Goal: Transaction & Acquisition: Purchase product/service

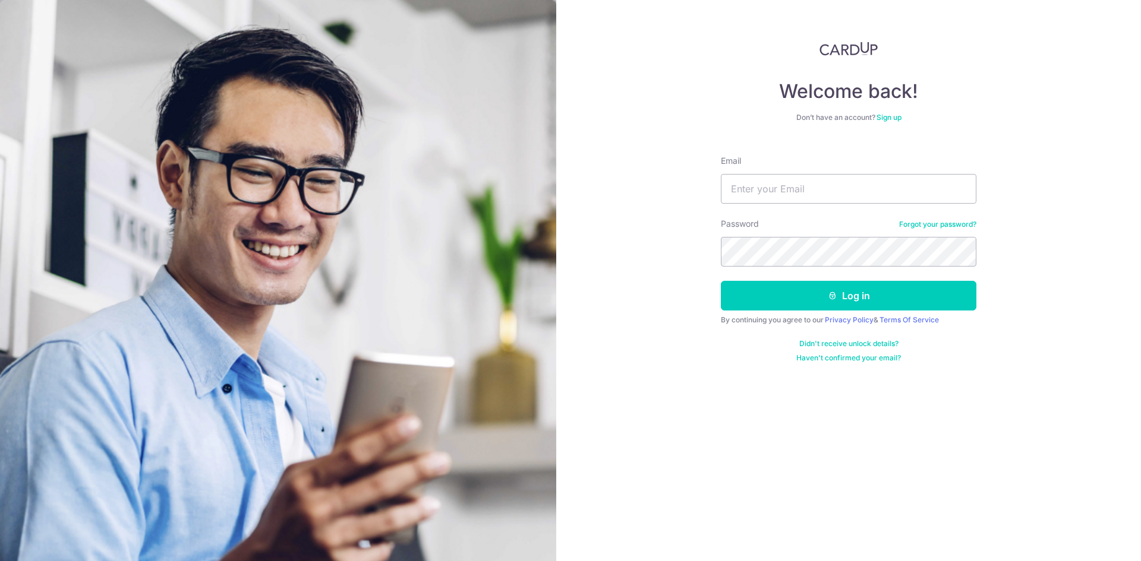
type input "[EMAIL_ADDRESS][DOMAIN_NAME]"
click at [721, 281] on button "Log in" at bounding box center [848, 296] width 255 height 30
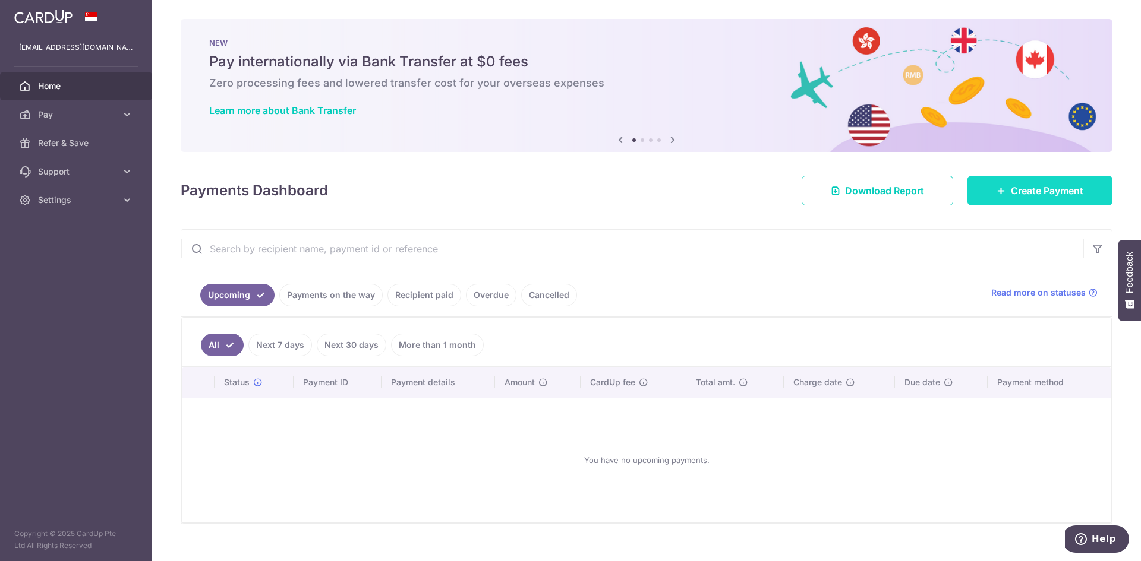
click at [1061, 187] on span "Create Payment" at bounding box center [1047, 191] width 72 height 14
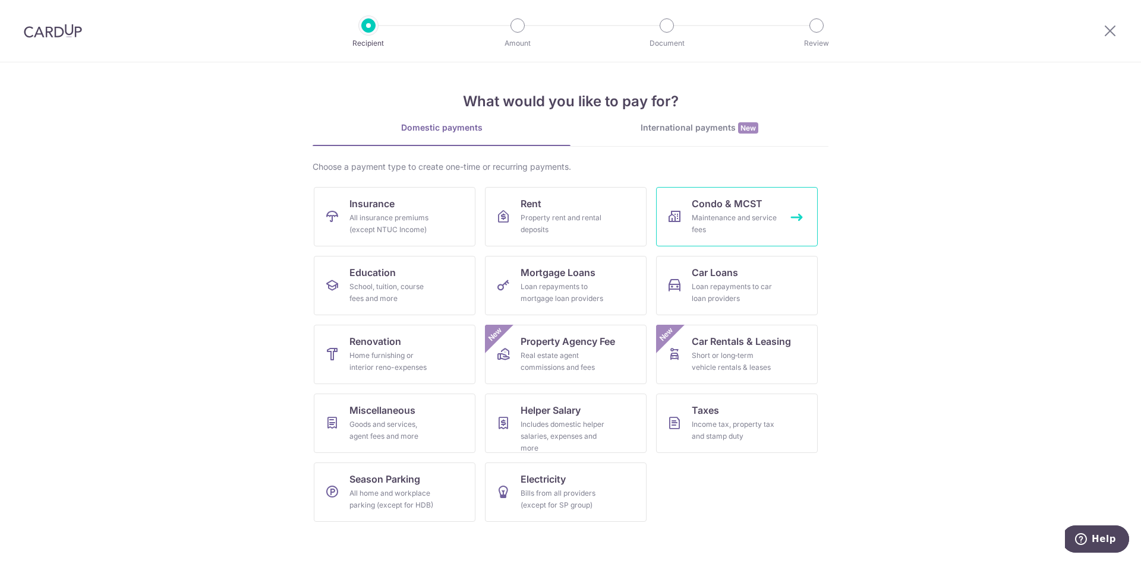
click at [771, 228] on div "Maintenance and service fees" at bounding box center [735, 224] width 86 height 24
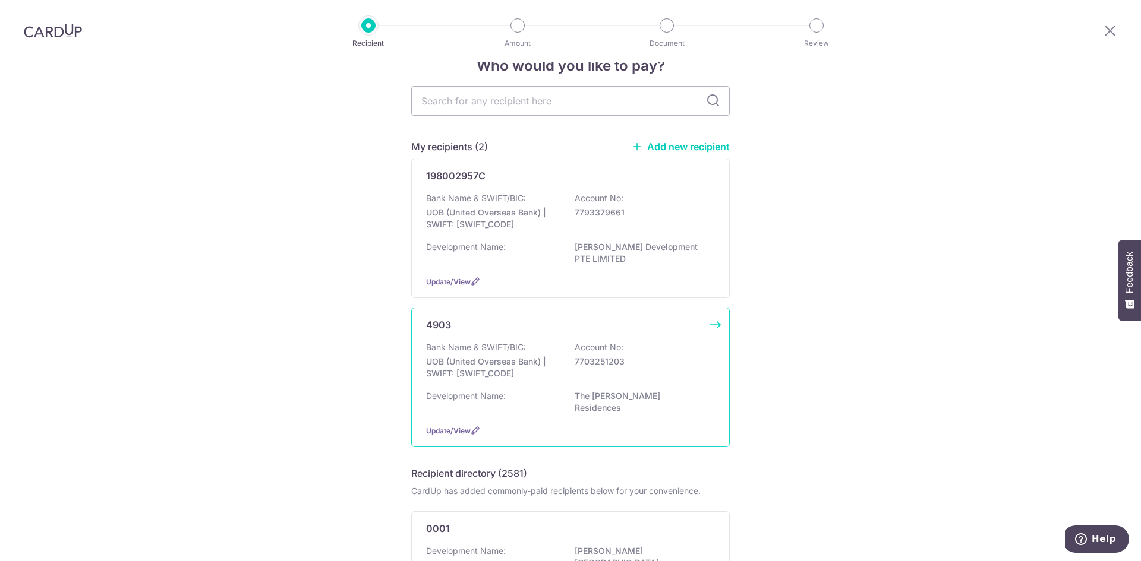
scroll to position [59, 0]
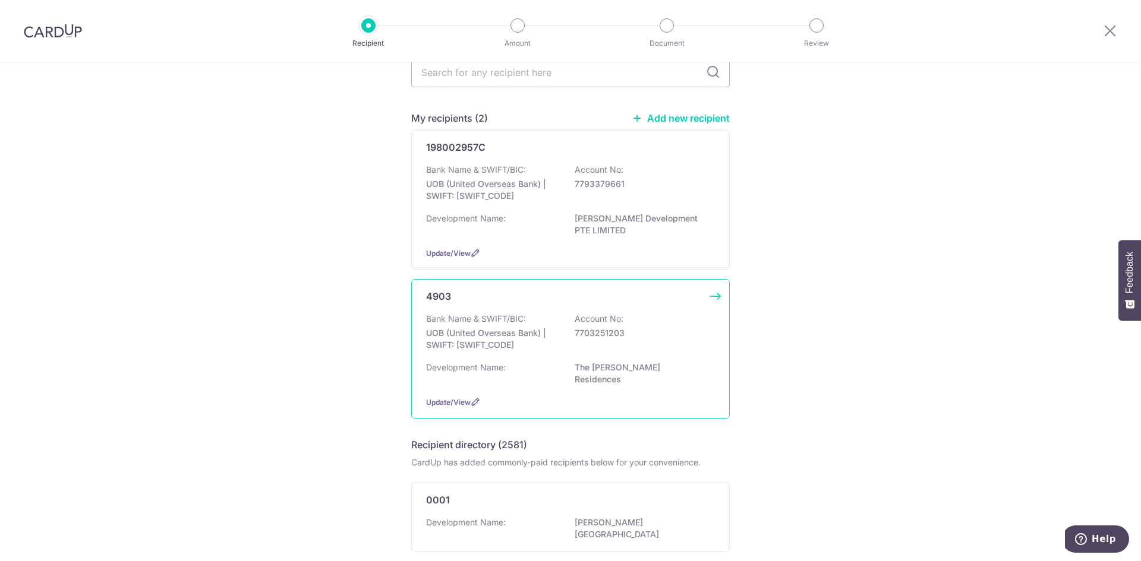
click at [549, 311] on div "4903 Bank Name & SWIFT/BIC: UOB (United Overseas Bank) | SWIFT: UOVBSGSGXXX Acc…" at bounding box center [570, 349] width 318 height 140
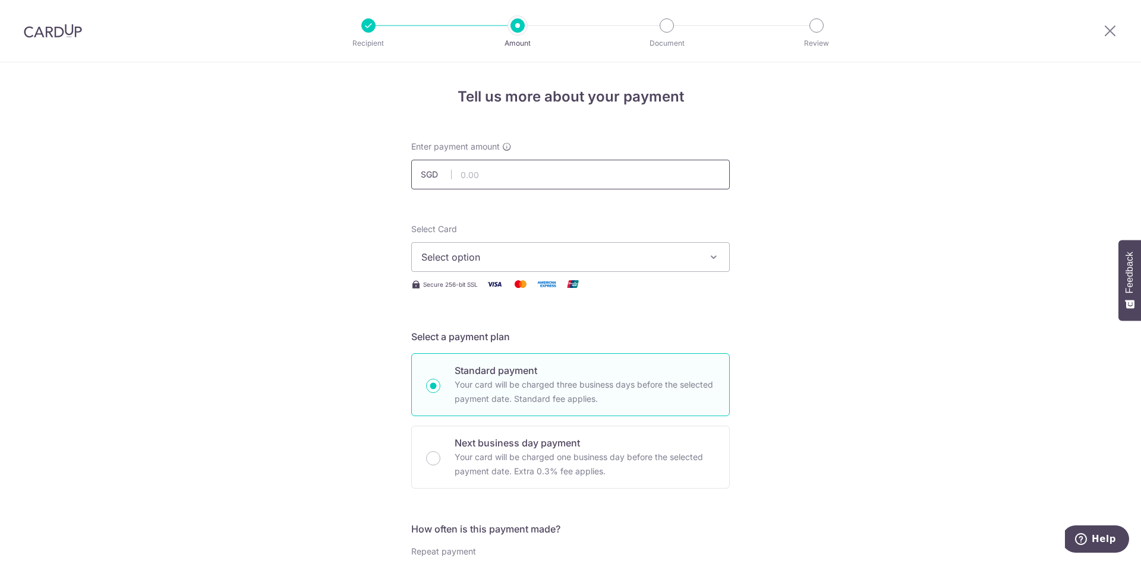
click at [567, 178] on input "text" at bounding box center [570, 175] width 318 height 30
type input "837.19"
click at [672, 247] on button "Select option" at bounding box center [570, 257] width 318 height 30
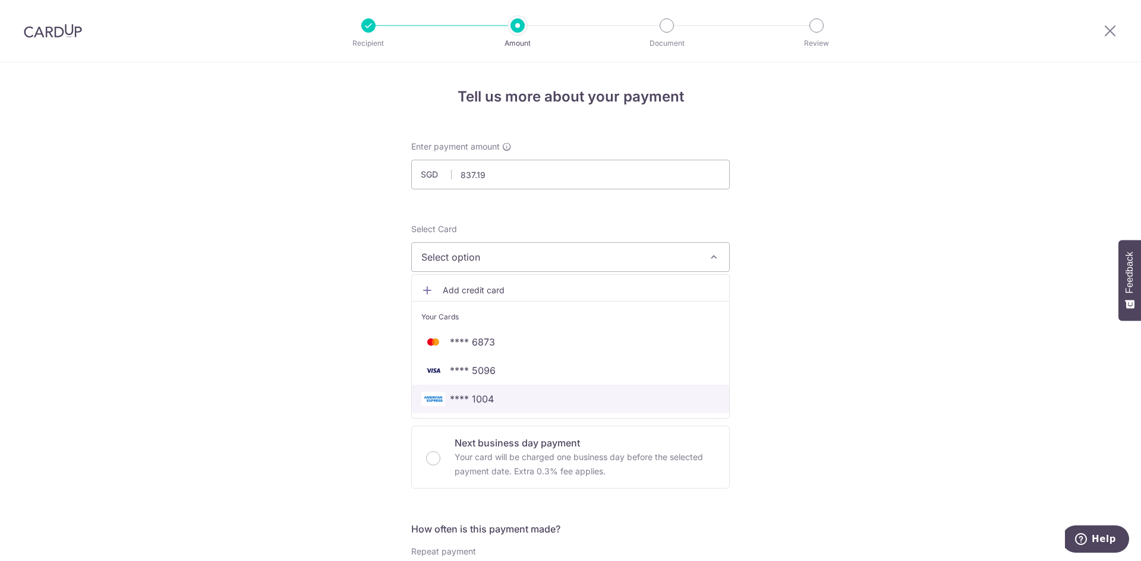
click at [498, 403] on span "**** 1004" at bounding box center [570, 399] width 298 height 14
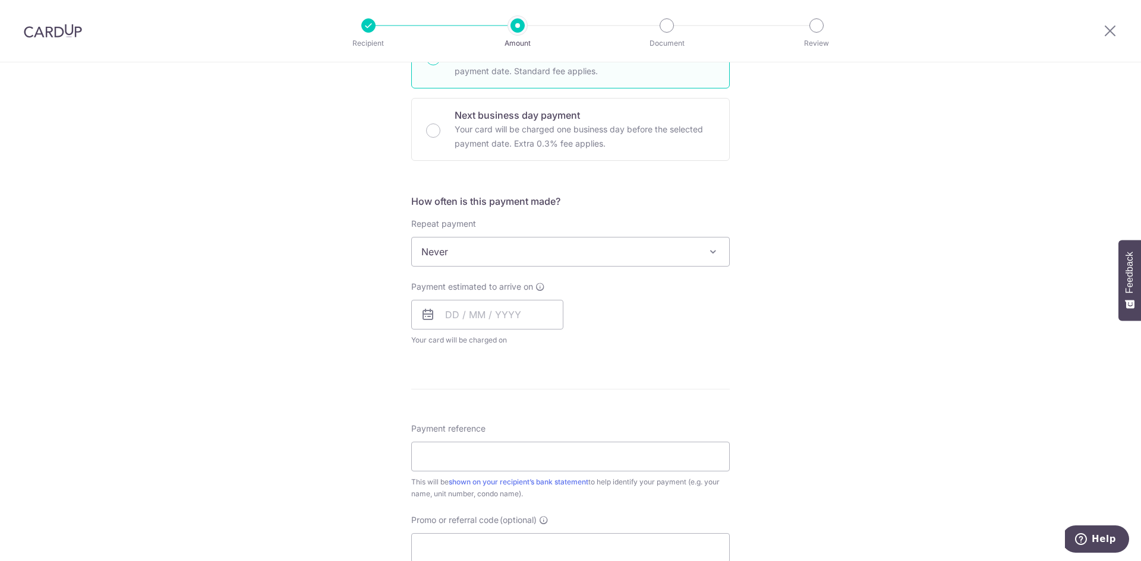
scroll to position [356, 0]
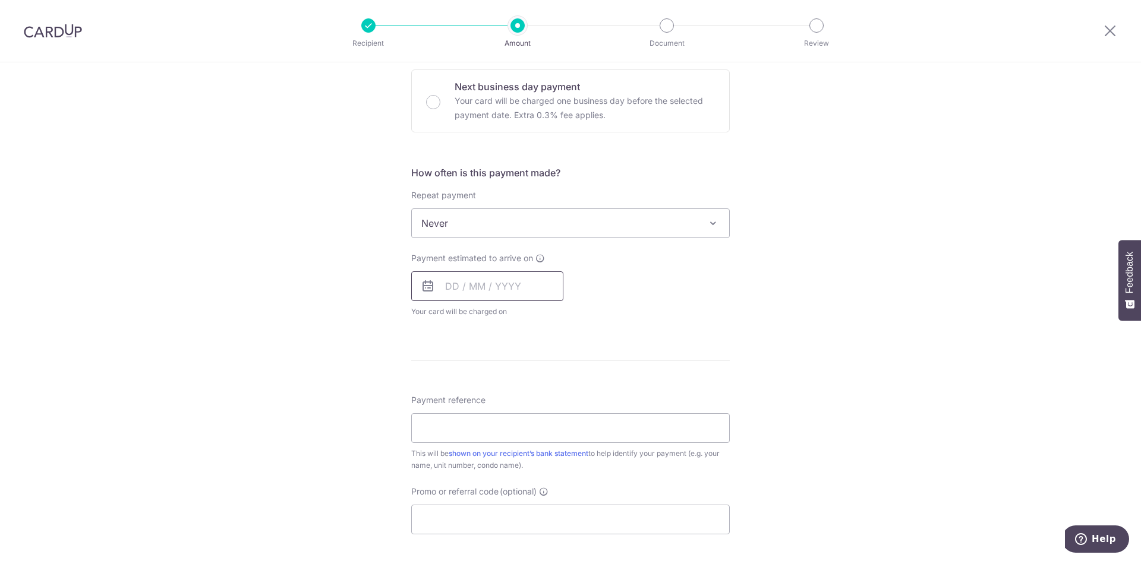
click at [484, 289] on input "text" at bounding box center [487, 287] width 152 height 30
drag, startPoint x: 484, startPoint y: 389, endPoint x: 4, endPoint y: 302, distance: 487.3
click at [484, 390] on link "7" at bounding box center [482, 394] width 19 height 19
type input "[DATE]"
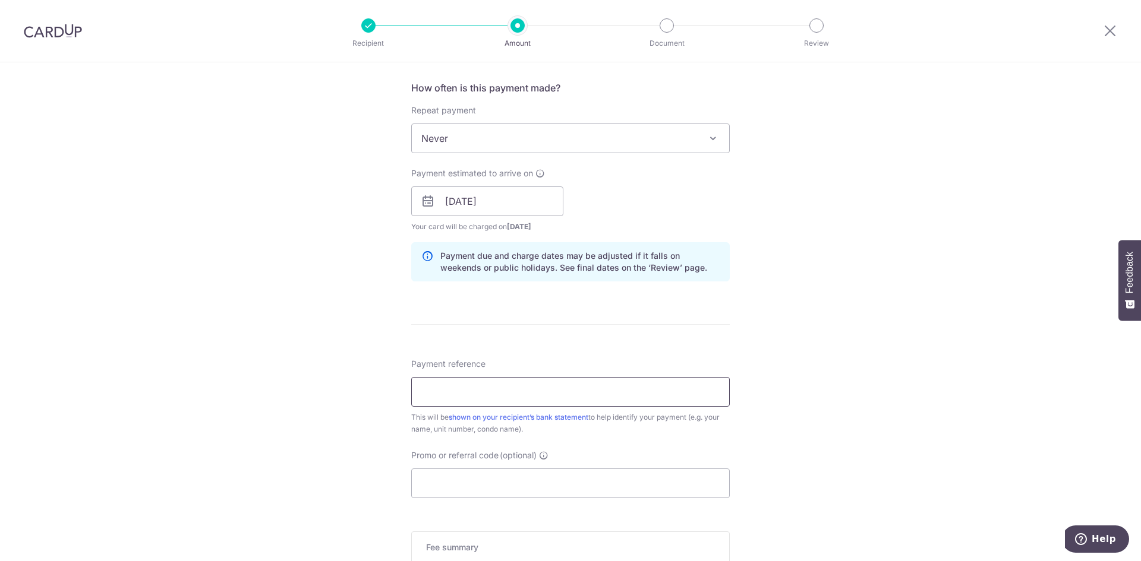
scroll to position [475, 0]
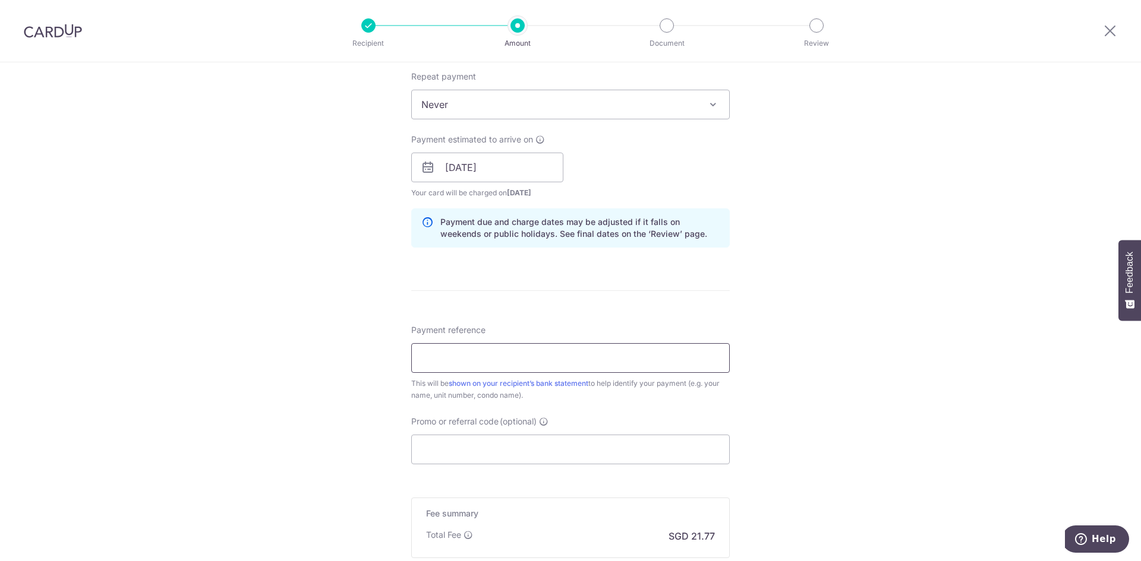
click at [563, 359] on input "Payment reference" at bounding box center [570, 358] width 318 height 30
click at [310, 302] on div "Tell us more about your payment Enter payment amount SGD 837.19 837.19 Select C…" at bounding box center [570, 148] width 1141 height 1123
click at [631, 360] on input "Payment reference" at bounding box center [570, 358] width 318 height 30
click at [488, 357] on input "BLK 97 #13-73 The Florence Residenc" at bounding box center [570, 358] width 318 height 30
click at [589, 365] on input "BLK97 #13-73 The Florence Residenc" at bounding box center [570, 358] width 318 height 30
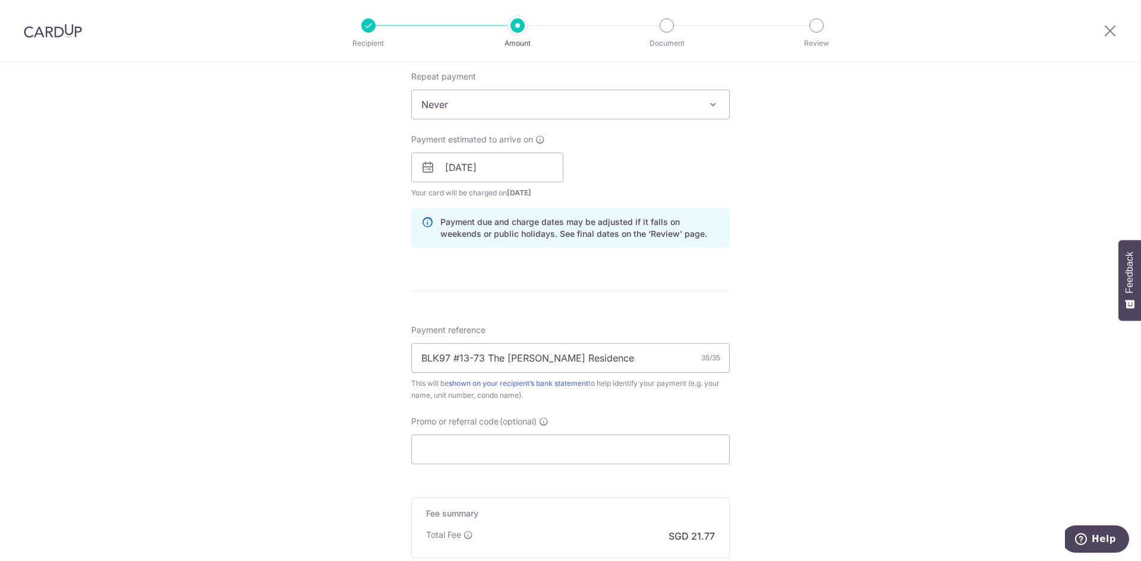
click at [788, 403] on div "Tell us more about your payment Enter payment amount SGD 837.19 837.19 Select C…" at bounding box center [570, 148] width 1141 height 1123
drag, startPoint x: 602, startPoint y: 361, endPoint x: 499, endPoint y: 352, distance: 103.2
click at [502, 352] on input "BLK97 #13-73 The Florence Residence" at bounding box center [570, 358] width 318 height 30
click at [482, 353] on input "BLK97 #13-73 The Florence Residence" at bounding box center [570, 358] width 318 height 30
click at [485, 355] on input "BLK97 #13-73 The Florence Residence" at bounding box center [570, 358] width 318 height 30
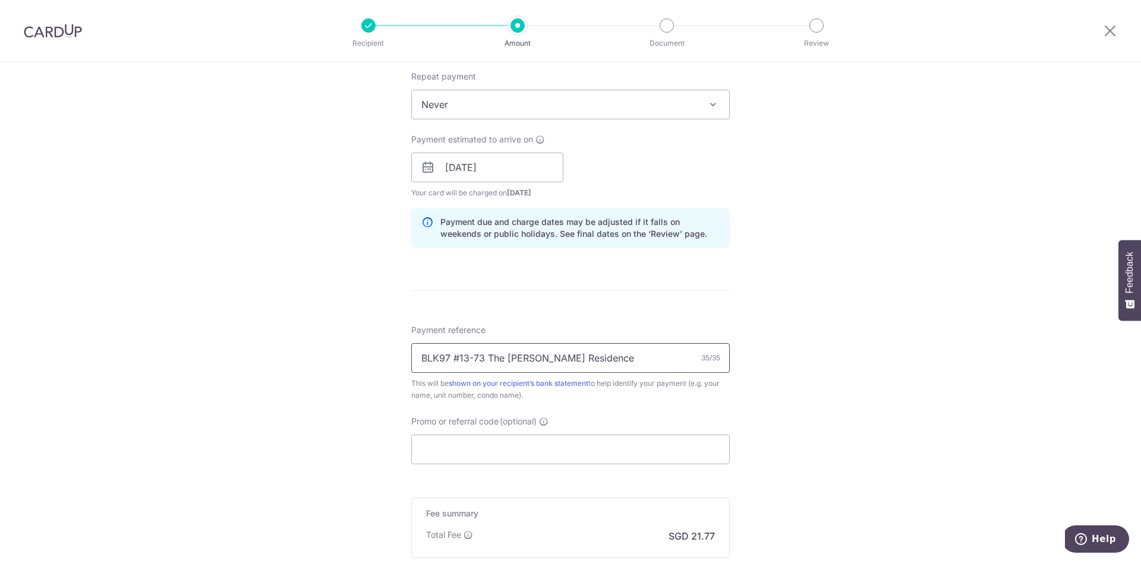
click at [512, 362] on input "BLK97 #13-73 The Florence Residence" at bounding box center [570, 358] width 318 height 30
drag, startPoint x: 595, startPoint y: 361, endPoint x: 414, endPoint y: 361, distance: 180.6
click at [415, 361] on input "BLK97 #13-73 The Florence Residence" at bounding box center [570, 358] width 318 height 30
type input "97#13-73/2301357, TFR"
click at [466, 438] on input "Promo or referral code (optional)" at bounding box center [570, 450] width 318 height 30
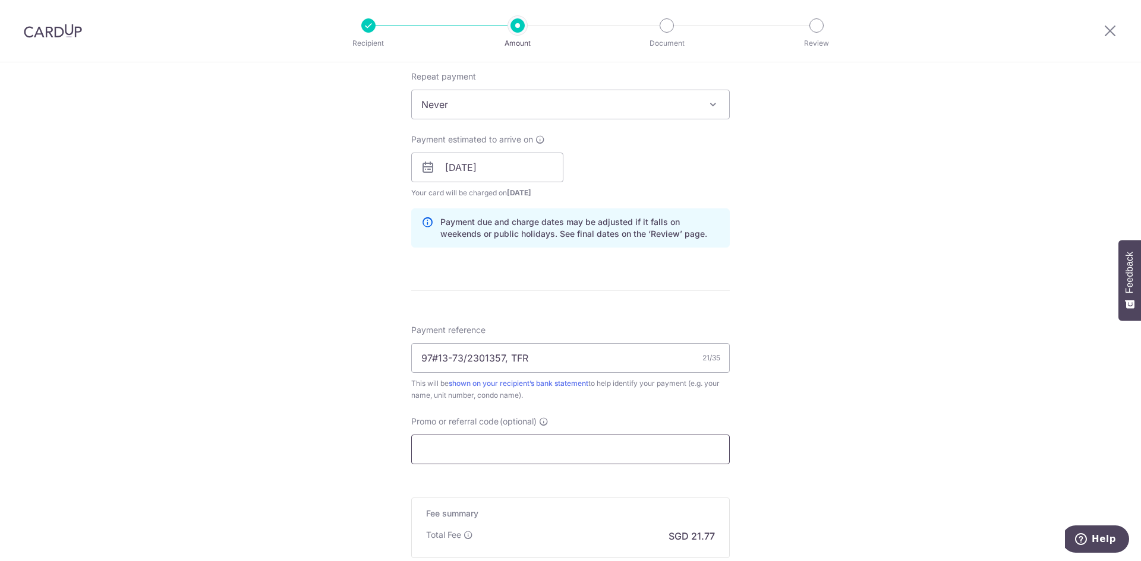
click at [521, 446] on input "Promo or referral code (optional)" at bounding box center [570, 450] width 318 height 30
paste input "25AMEX18"
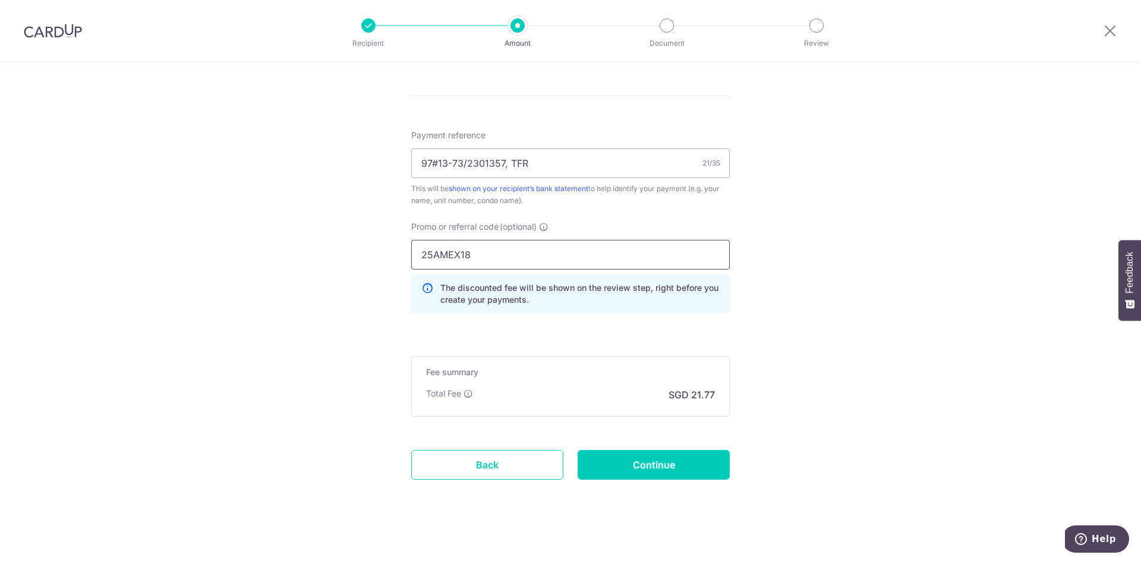
scroll to position [678, 0]
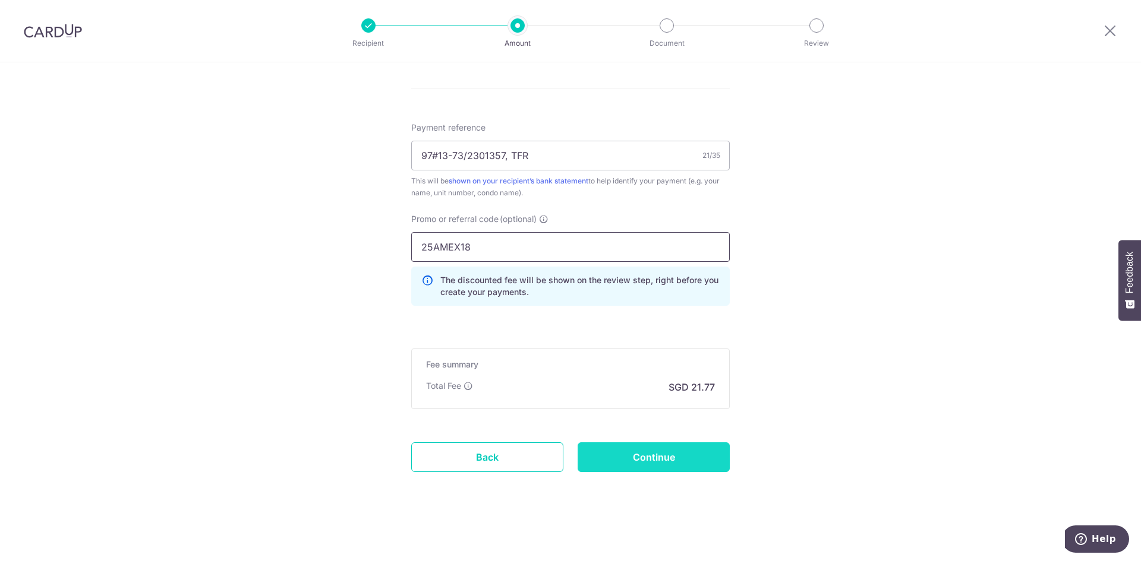
type input "25AMEX18"
click at [617, 451] on input "Continue" at bounding box center [653, 458] width 152 height 30
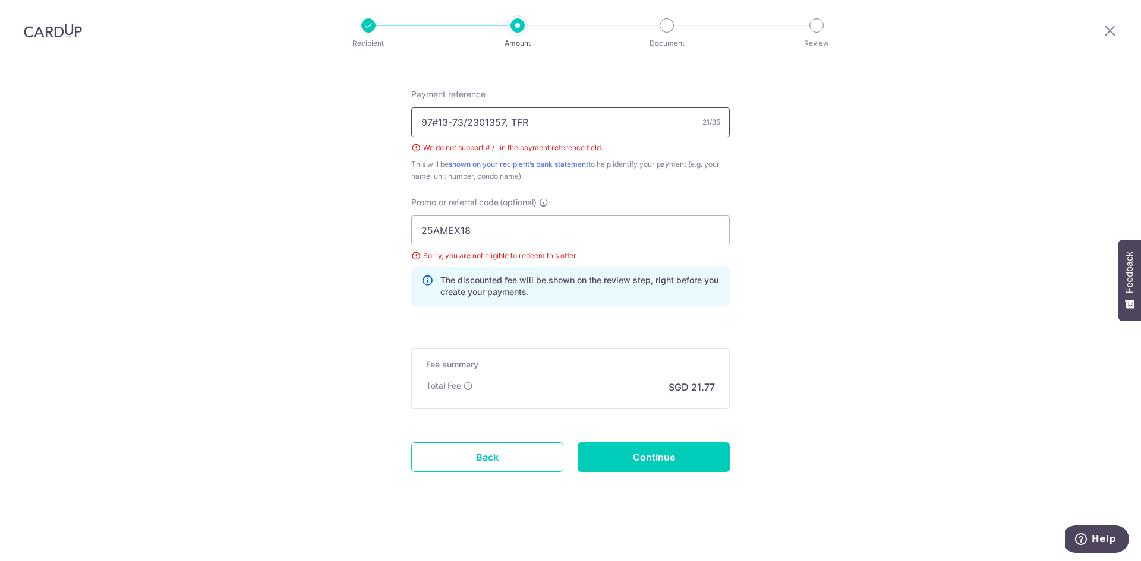
click at [435, 122] on input "97#13-73/2301357, TFR" at bounding box center [570, 123] width 318 height 30
drag, startPoint x: 555, startPoint y: 130, endPoint x: 416, endPoint y: 119, distance: 139.4
click at [416, 119] on input "97#13-73/2301357, TFR" at bounding box center [570, 123] width 318 height 30
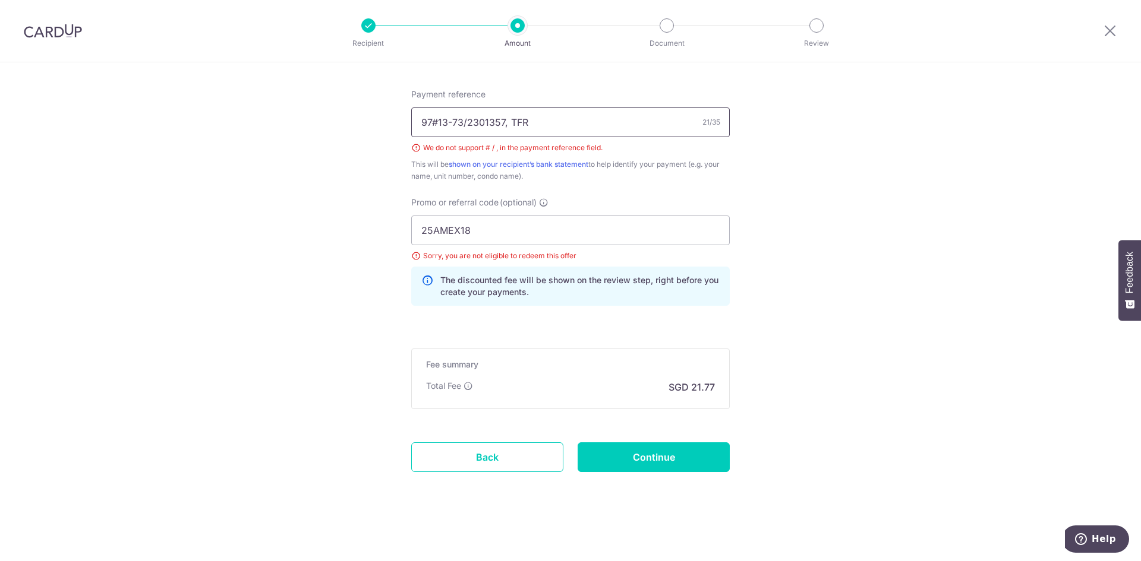
click at [416, 119] on input "97#13-73/2301357, TFR" at bounding box center [570, 123] width 318 height 30
drag, startPoint x: 535, startPoint y: 127, endPoint x: 410, endPoint y: 115, distance: 125.9
click at [411, 115] on input "97#13-73/2301357, TFR" at bounding box center [570, 123] width 318 height 30
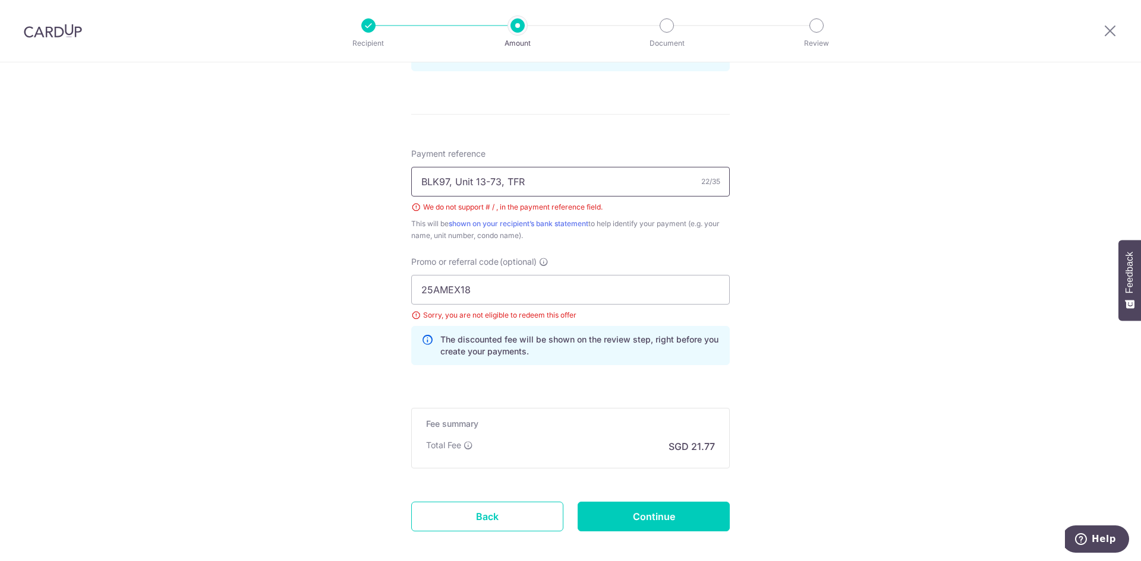
type input "BLK97, Unit 13-73, TFR"
click at [488, 288] on input "25AMEX18" at bounding box center [570, 290] width 318 height 30
type input "25AMEX21"
click at [629, 525] on input "Continue" at bounding box center [653, 517] width 152 height 30
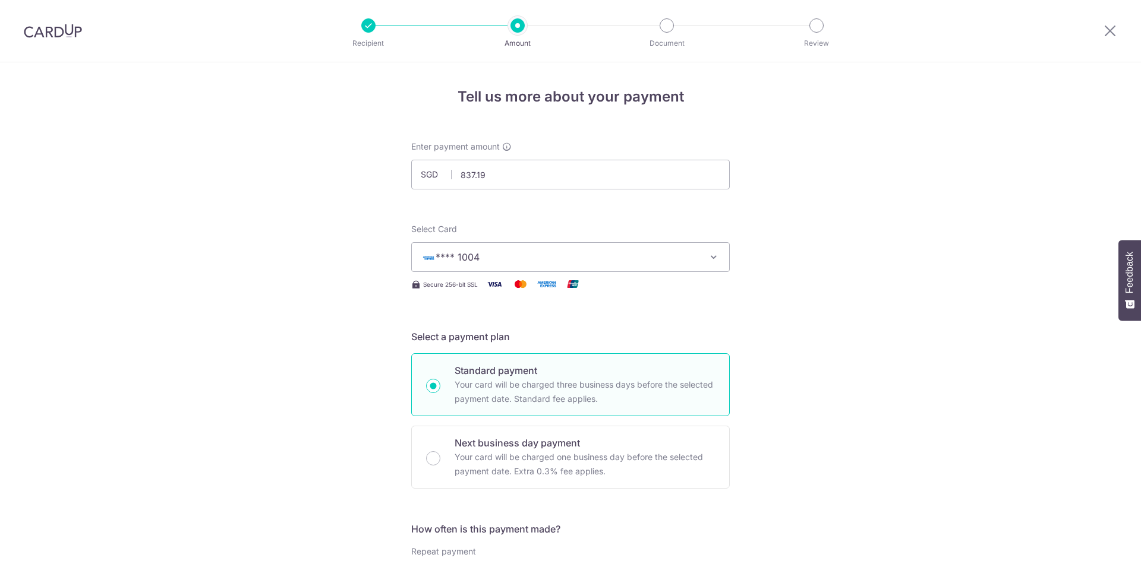
scroll to position [694, 0]
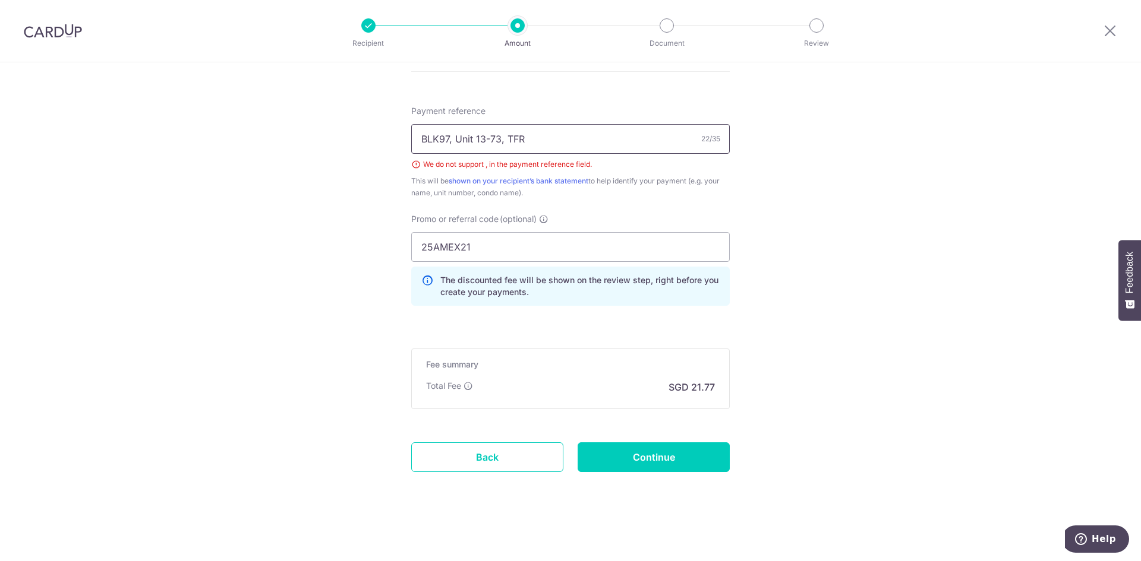
click at [453, 138] on input "BLK97, Unit 13-73, TFR" at bounding box center [570, 139] width 318 height 30
type input "BLK97 Unit 13-73 TFR"
click at [693, 459] on input "Continue" at bounding box center [653, 458] width 152 height 30
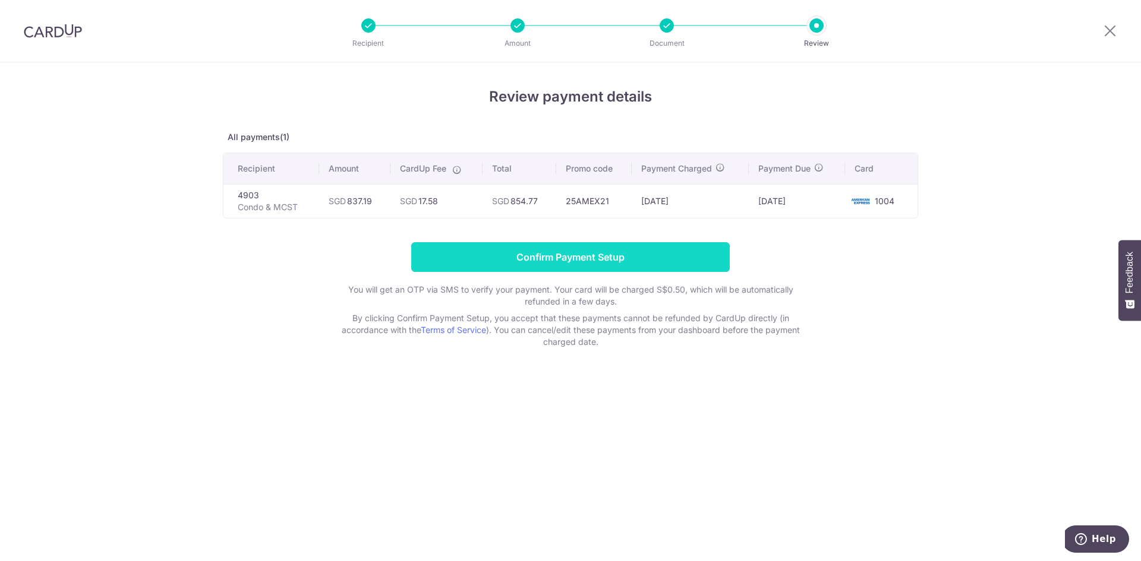
click at [551, 254] on input "Confirm Payment Setup" at bounding box center [570, 257] width 318 height 30
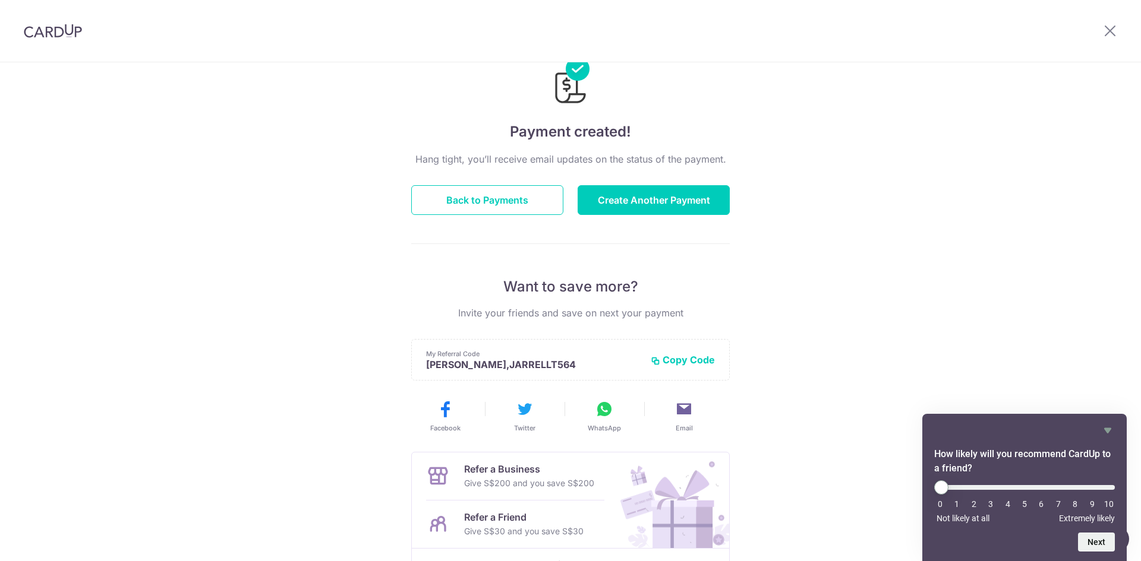
scroll to position [59, 0]
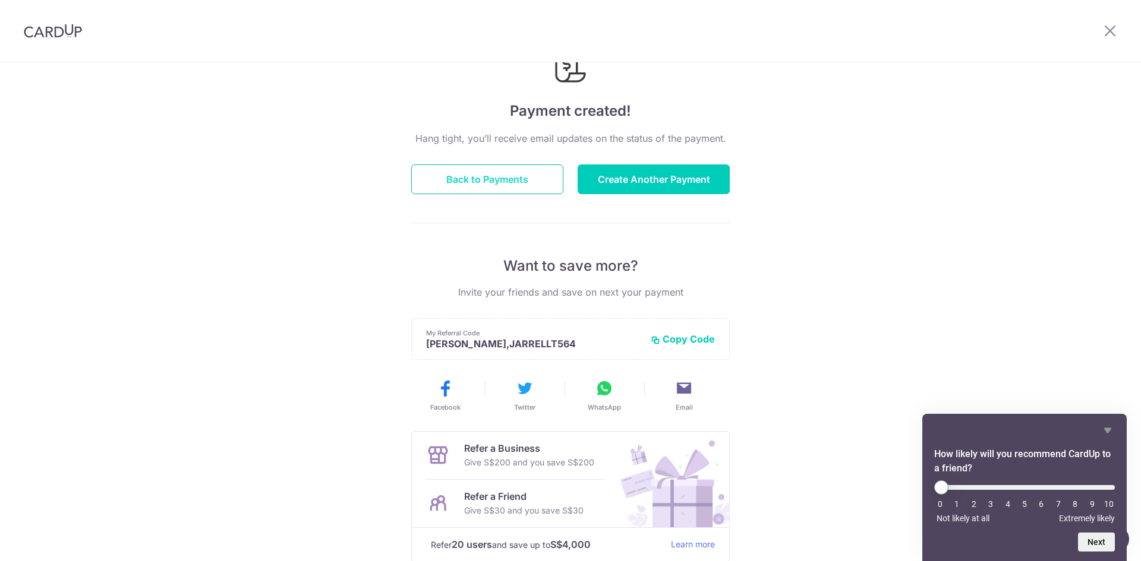
click at [463, 191] on button "Back to Payments" at bounding box center [487, 180] width 152 height 30
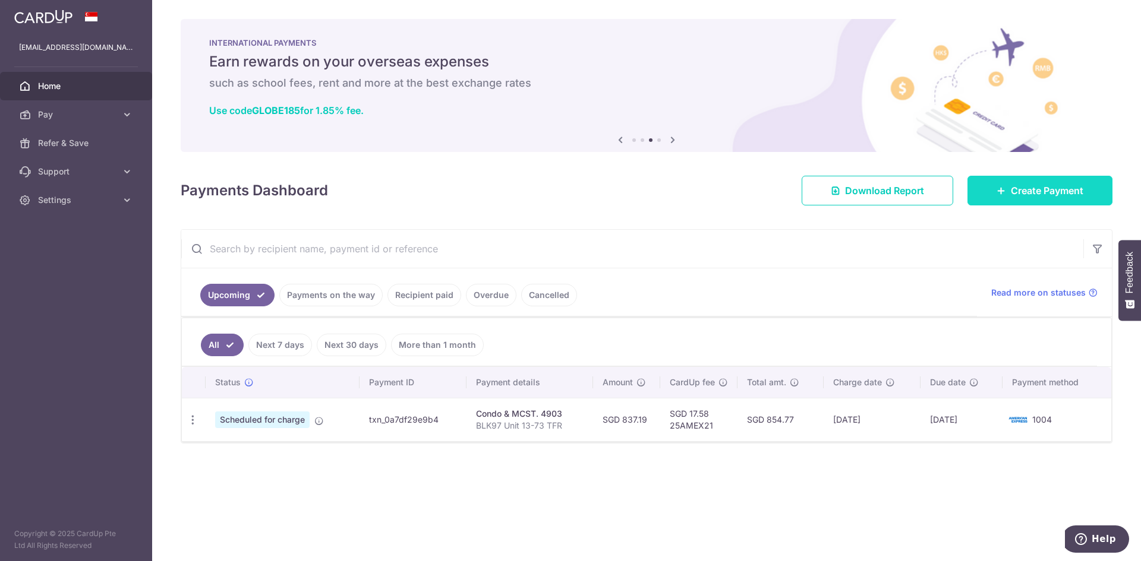
click at [1016, 194] on span "Create Payment" at bounding box center [1047, 191] width 72 height 14
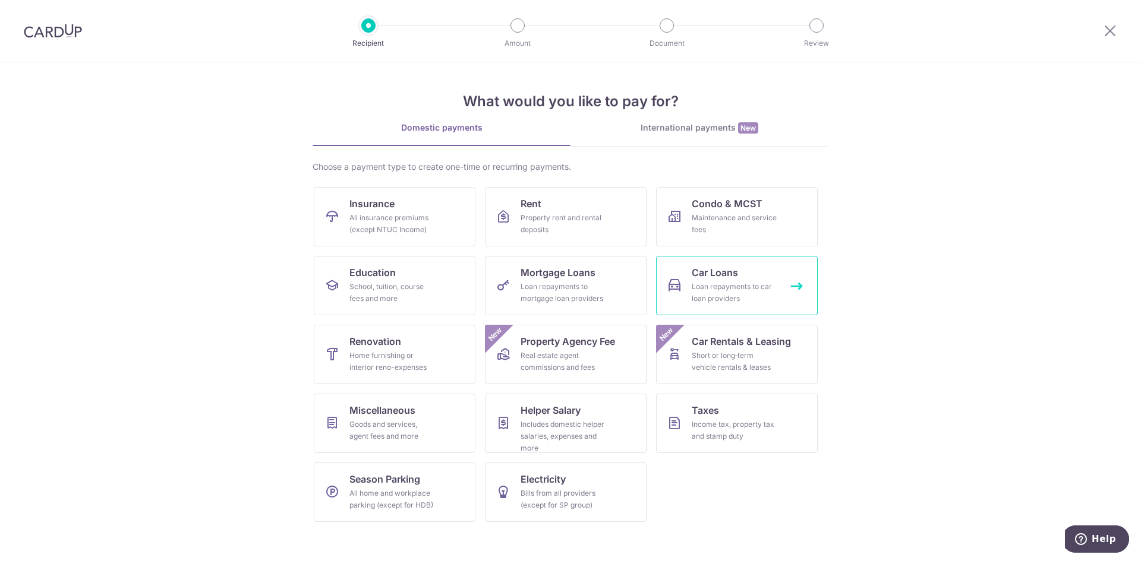
click at [733, 279] on span "Car Loans" at bounding box center [715, 273] width 46 height 14
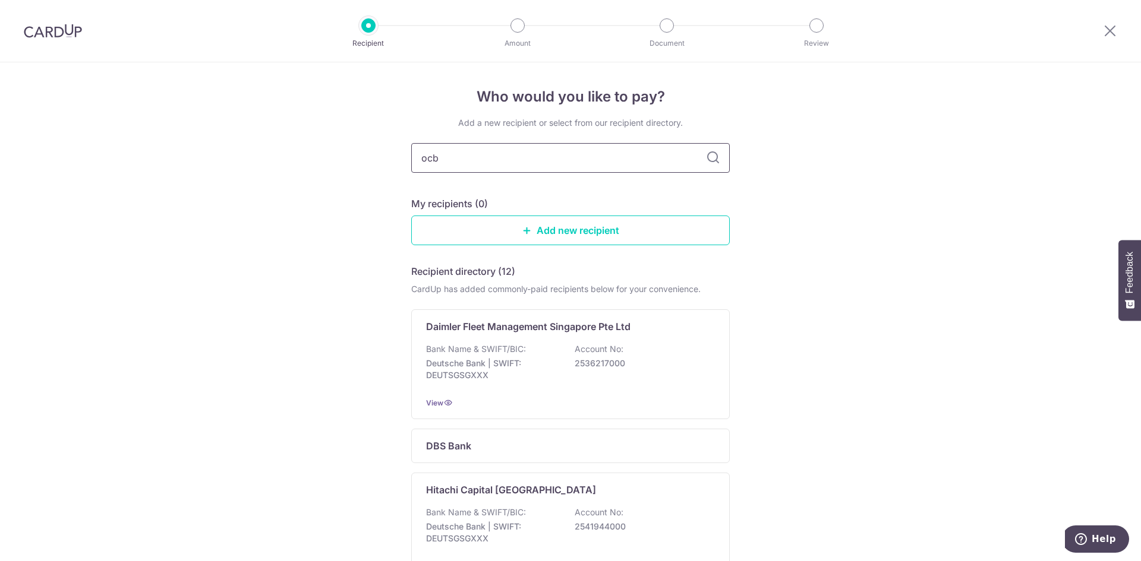
type input "ocbc"
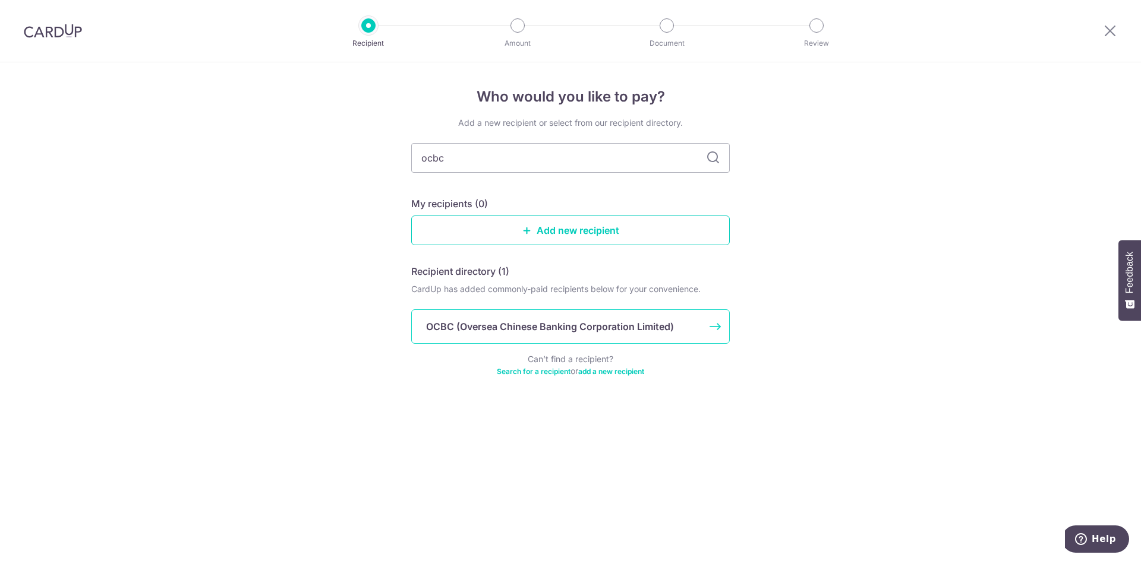
click at [554, 329] on p "OCBC (Oversea Chinese Banking Corporation Limited)" at bounding box center [550, 327] width 248 height 14
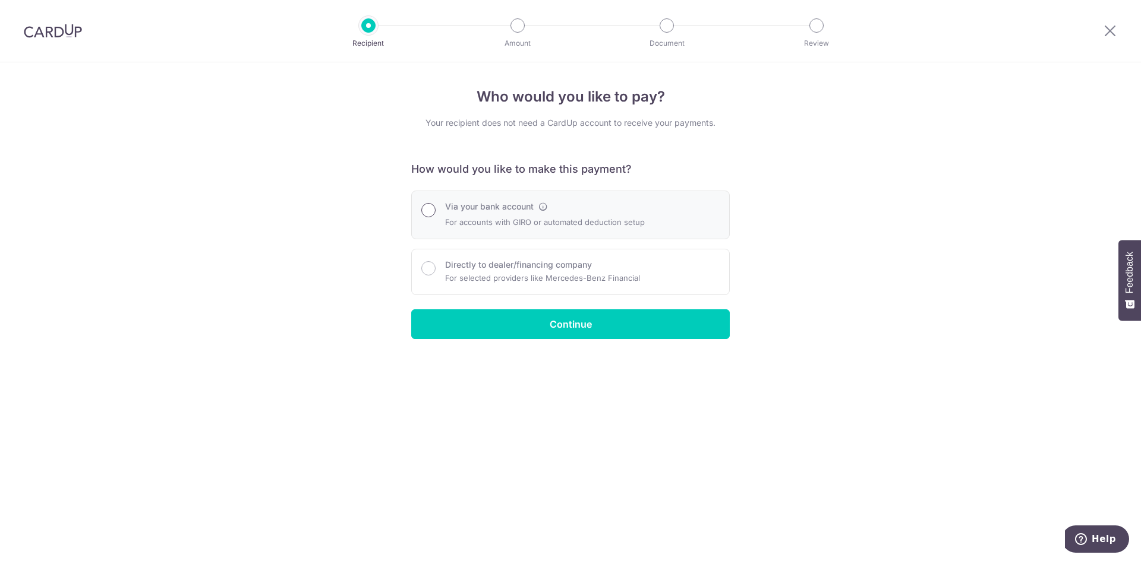
click at [426, 210] on input "Via your bank account" at bounding box center [428, 210] width 14 height 14
radio input "true"
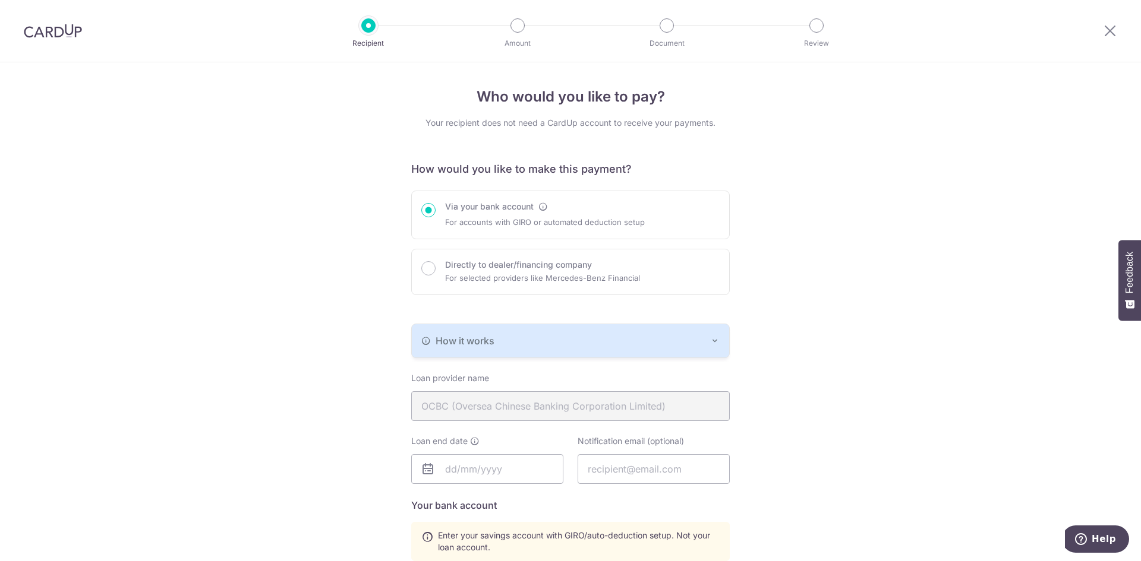
click at [510, 346] on div "How it works" at bounding box center [570, 341] width 298 height 14
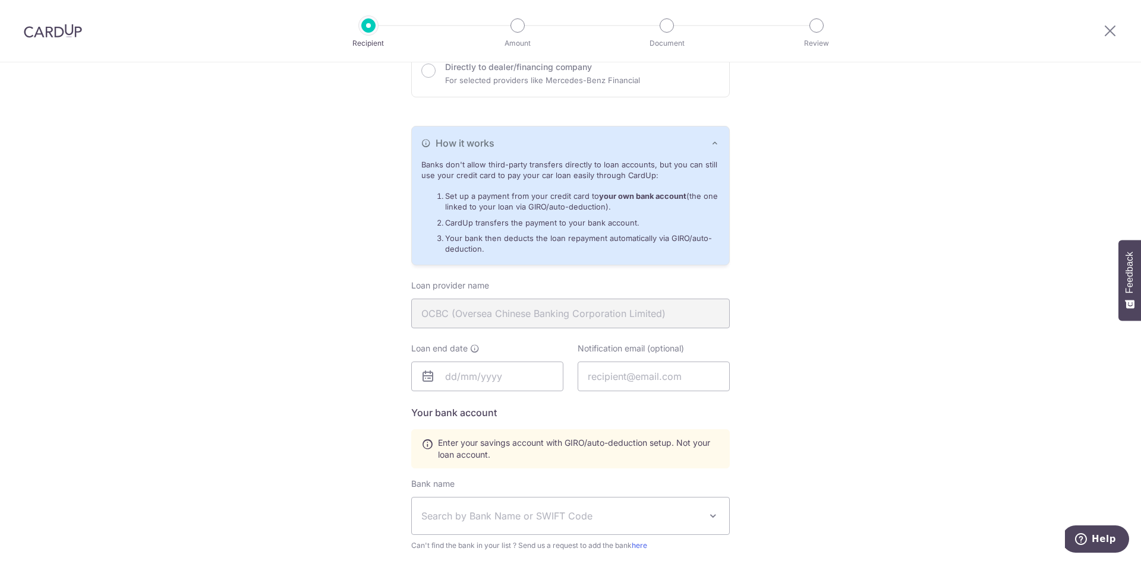
scroll to position [238, 0]
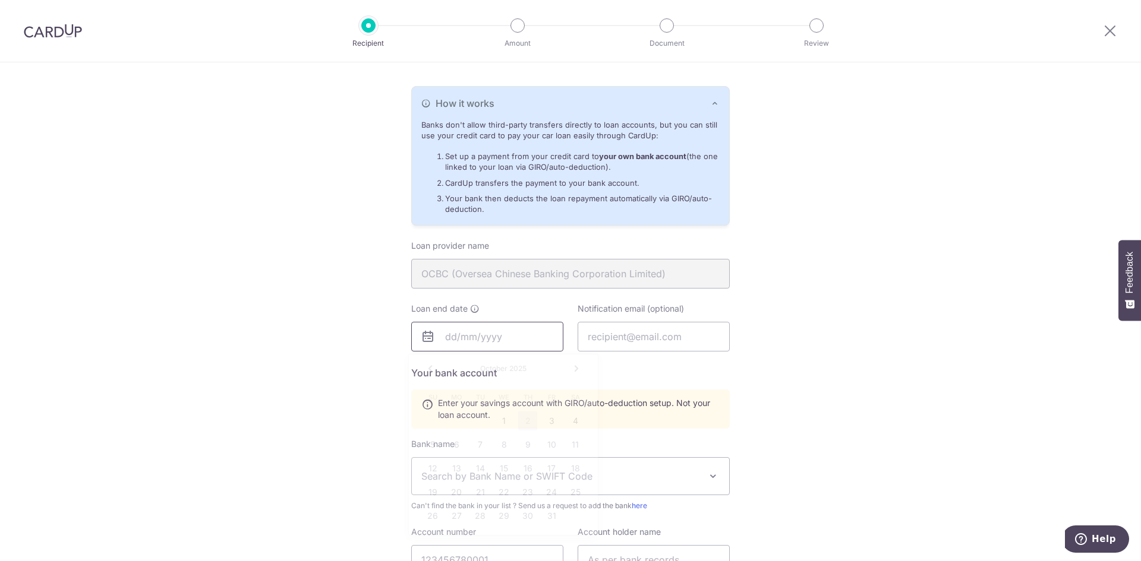
click at [460, 334] on input "text" at bounding box center [487, 337] width 152 height 30
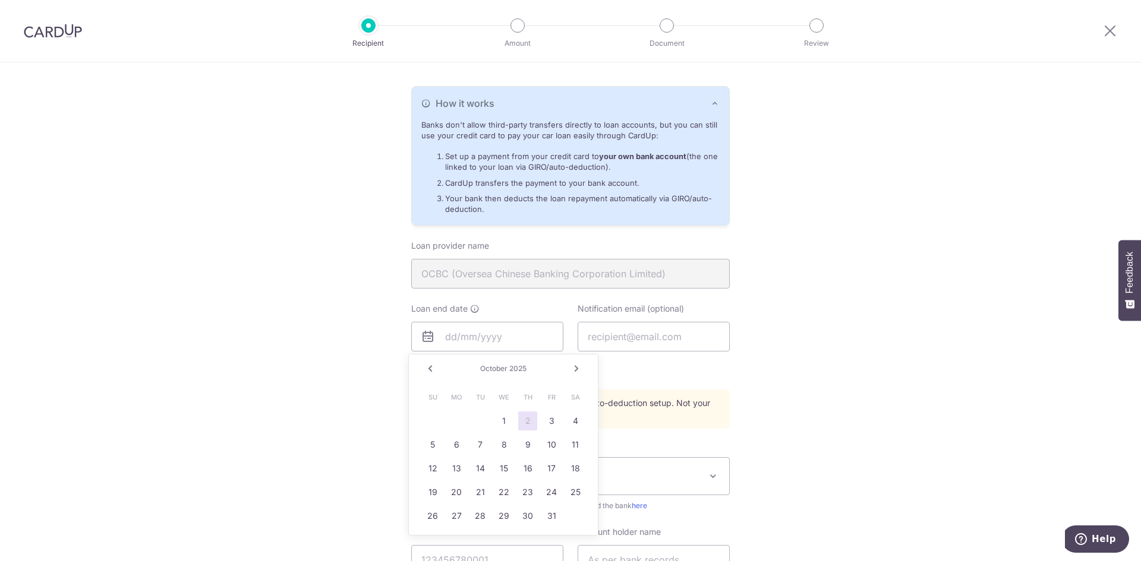
click at [578, 372] on link "Next" at bounding box center [576, 369] width 14 height 14
click at [577, 372] on link "Next" at bounding box center [576, 369] width 14 height 14
click at [553, 514] on link "30" at bounding box center [551, 516] width 19 height 19
type input "[DATE]"
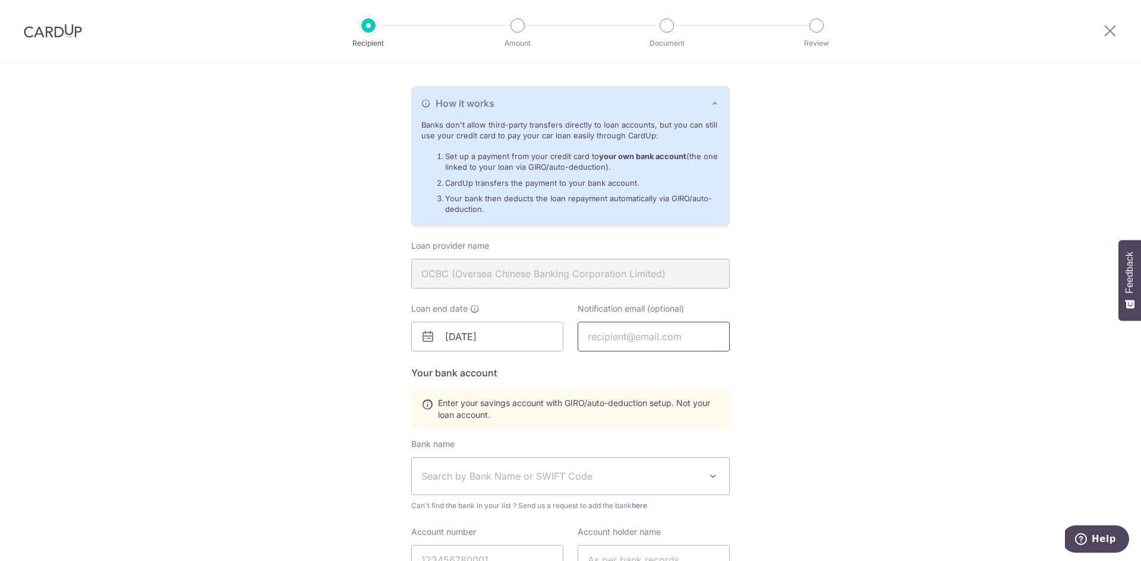
click at [625, 343] on input "text" at bounding box center [653, 337] width 152 height 30
type input "[EMAIL_ADDRESS][DOMAIN_NAME]"
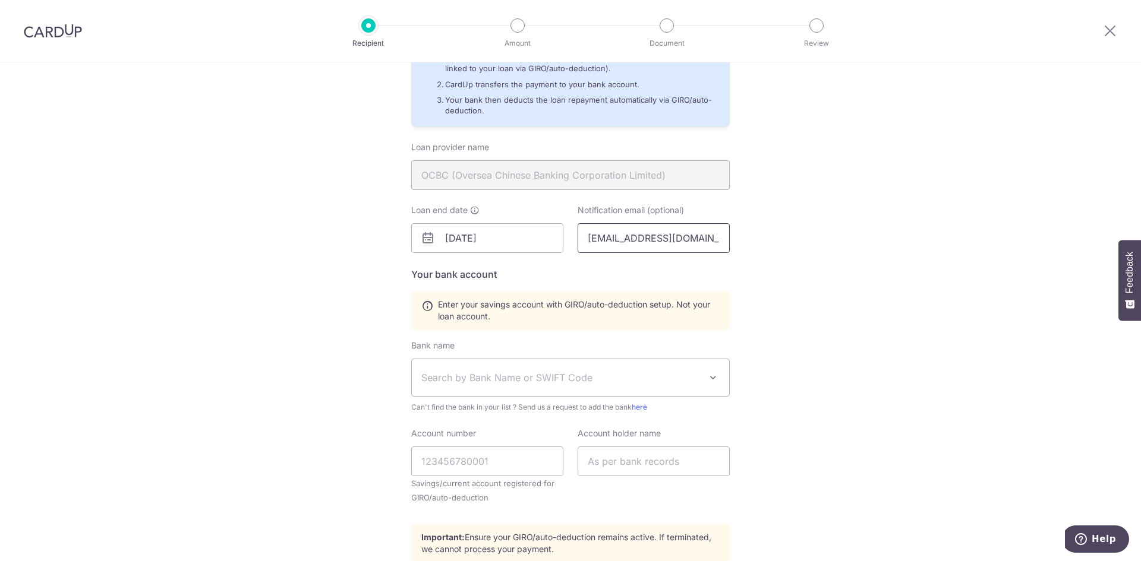
scroll to position [356, 0]
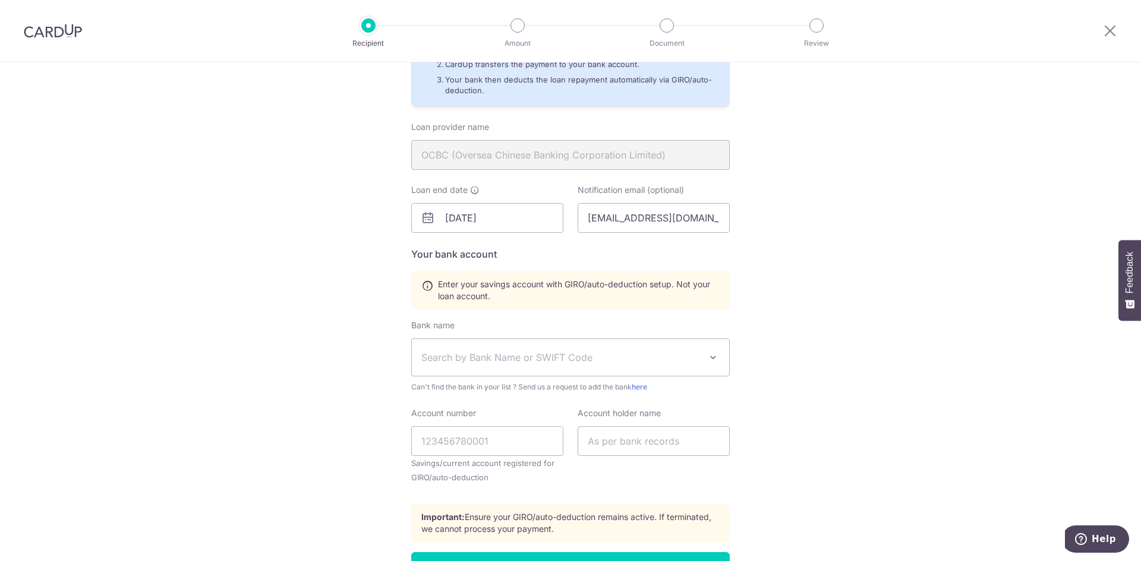
click at [535, 368] on span "Search by Bank Name or SWIFT Code" at bounding box center [570, 357] width 317 height 37
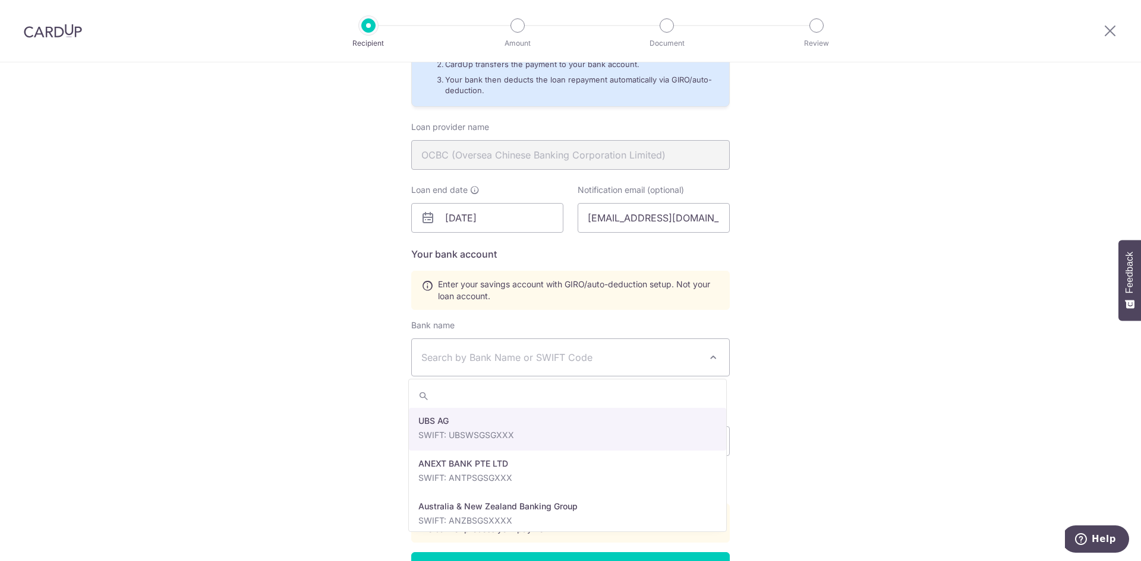
click at [539, 359] on span "Search by Bank Name or SWIFT Code" at bounding box center [560, 358] width 279 height 14
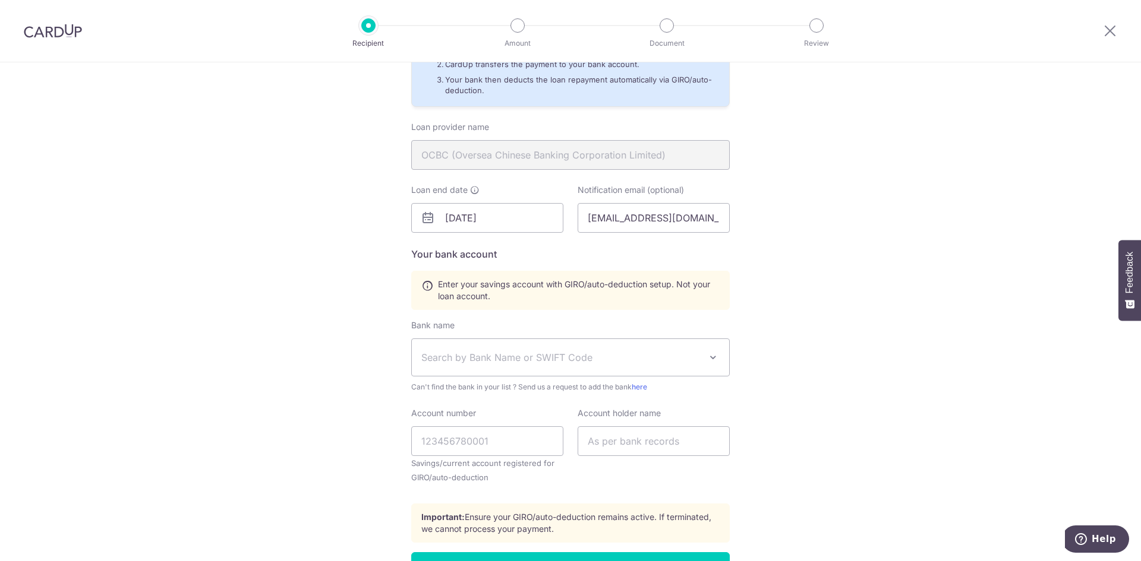
click at [539, 358] on span "Search by Bank Name or SWIFT Code" at bounding box center [560, 358] width 279 height 14
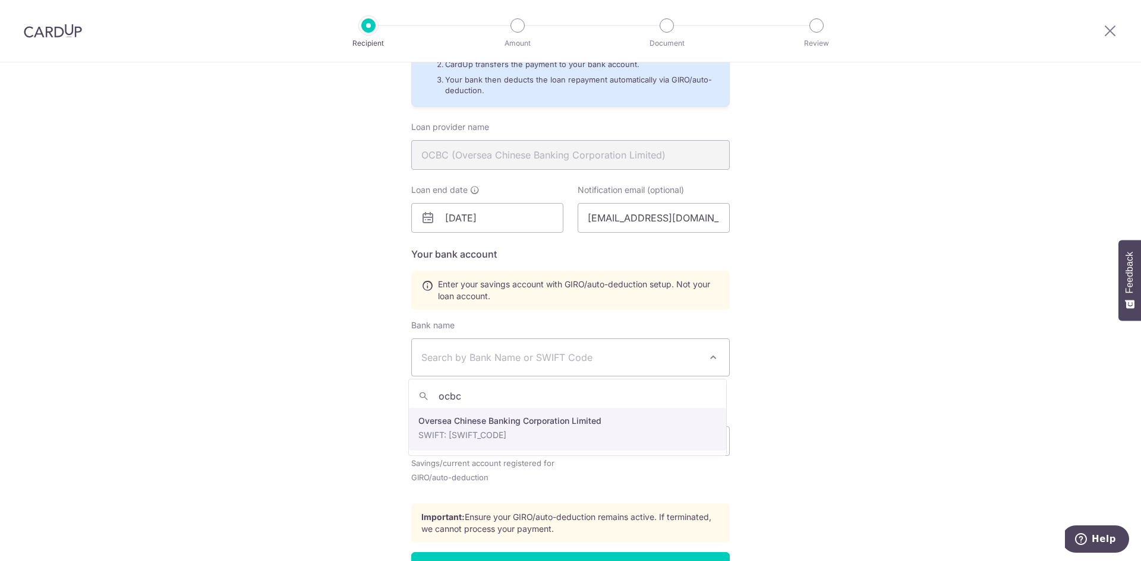
type input "ocbc"
select select "12"
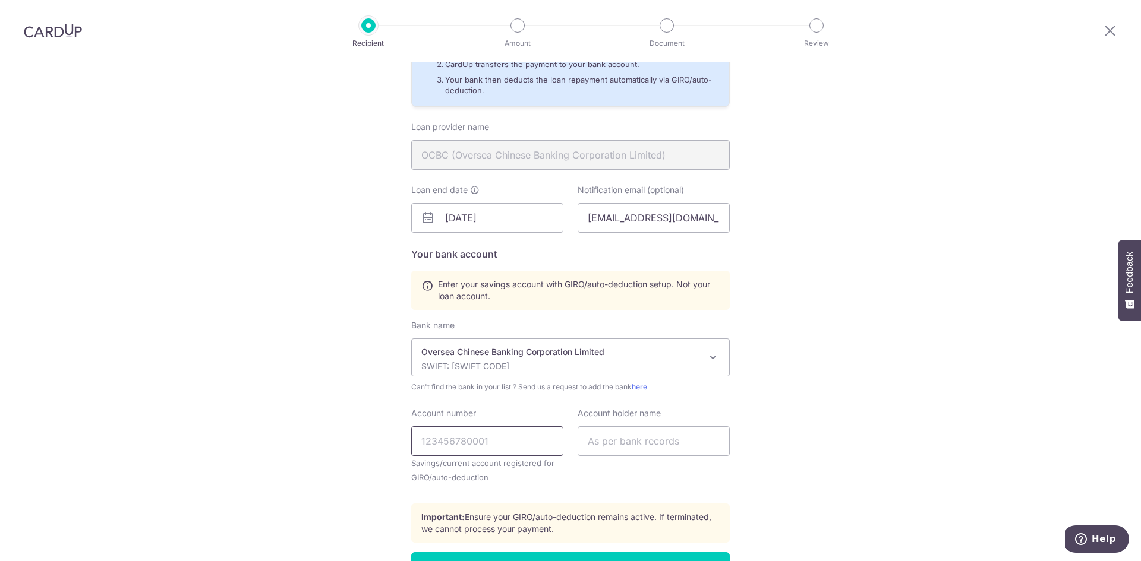
click at [500, 433] on input "Account number" at bounding box center [487, 442] width 152 height 30
click at [522, 437] on input "Account number" at bounding box center [487, 442] width 152 height 30
type input "531832095001"
click at [634, 452] on input "text" at bounding box center [653, 442] width 152 height 30
click at [434, 437] on input "531832095001" at bounding box center [487, 442] width 152 height 30
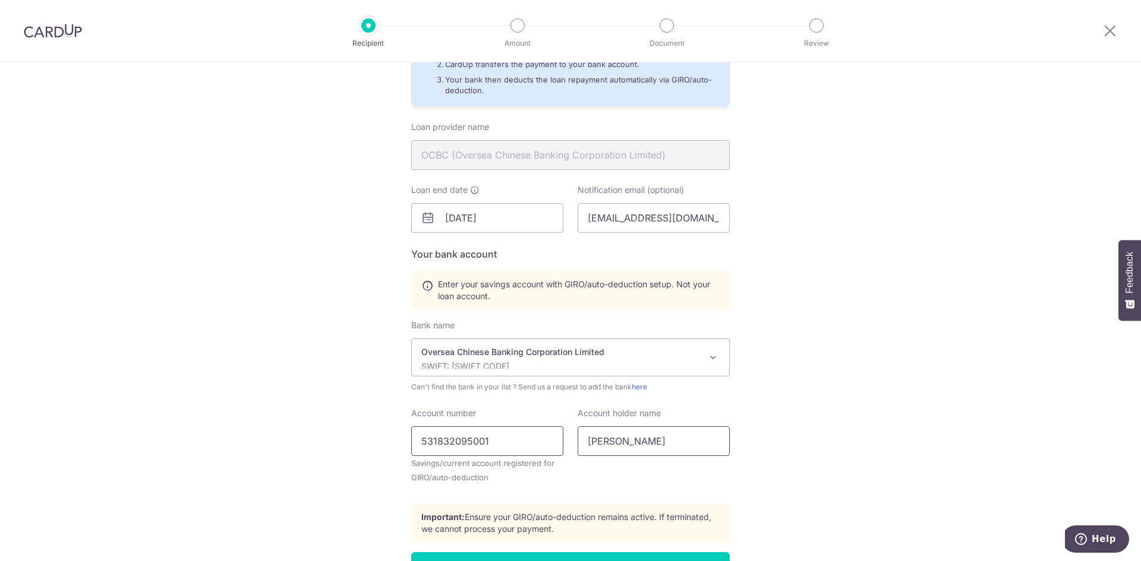
drag, startPoint x: 649, startPoint y: 450, endPoint x: 532, endPoint y: 441, distance: 117.3
click at [532, 441] on div "Account number 531832095001 Savings/current account registered for GIRO/auto-de…" at bounding box center [570, 451] width 333 height 87
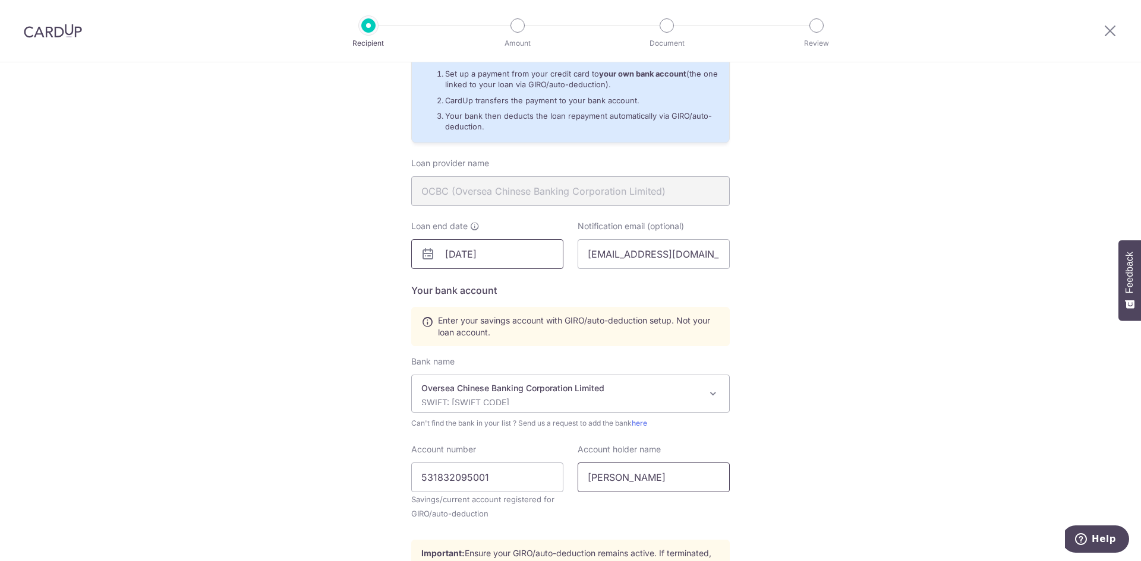
scroll to position [433, 0]
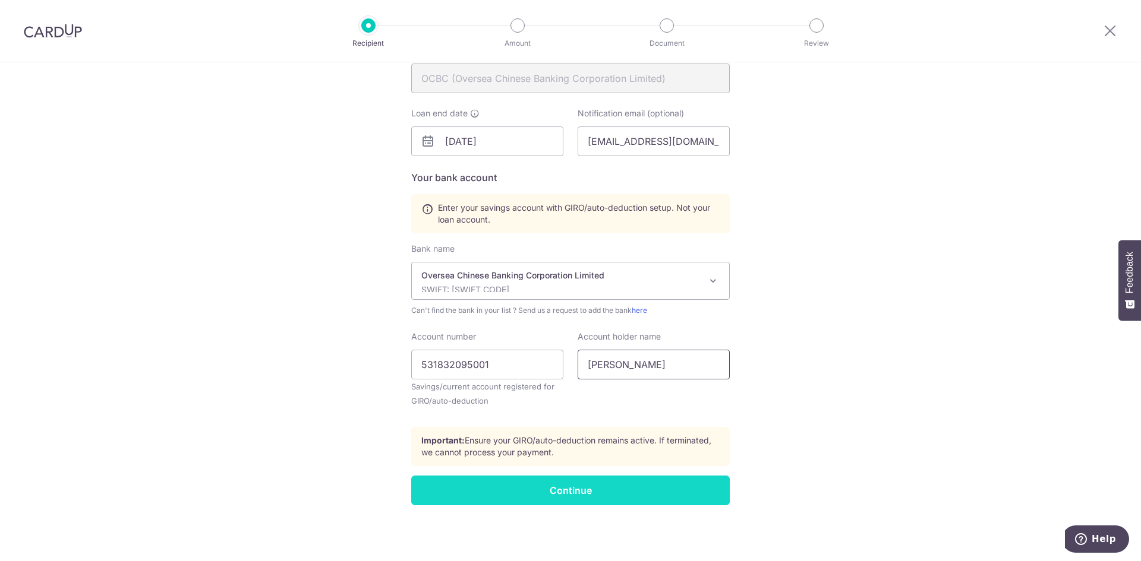
type input "[PERSON_NAME]"
click at [554, 481] on input "Continue" at bounding box center [570, 491] width 318 height 30
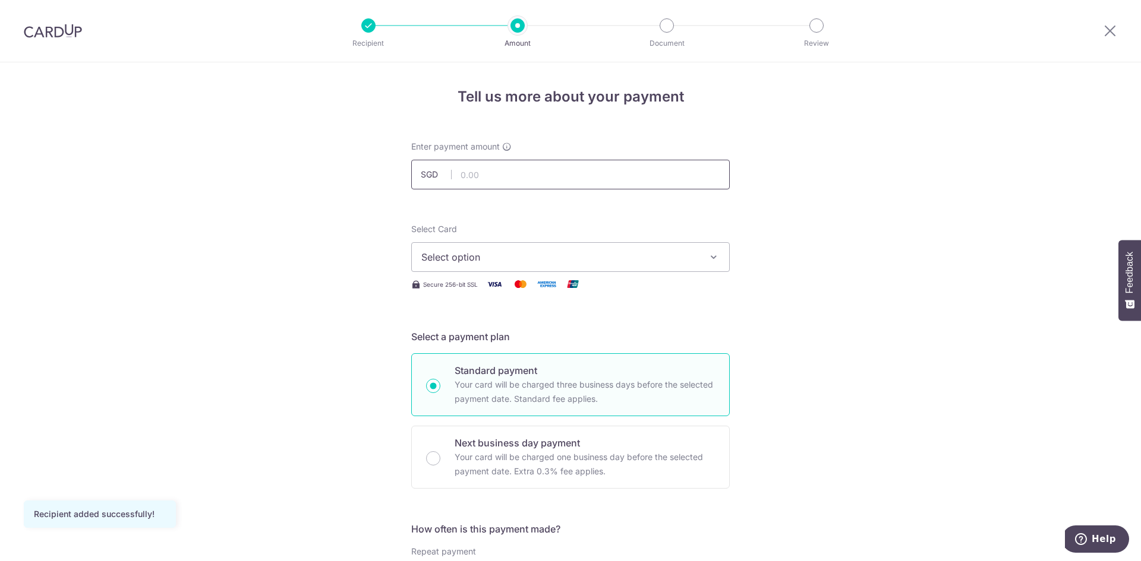
drag, startPoint x: 0, startPoint y: 0, endPoint x: 510, endPoint y: 174, distance: 538.6
click at [510, 174] on input "text" at bounding box center [570, 175] width 318 height 30
type input "1,653.75"
drag, startPoint x: 365, startPoint y: 218, endPoint x: 386, endPoint y: 228, distance: 23.1
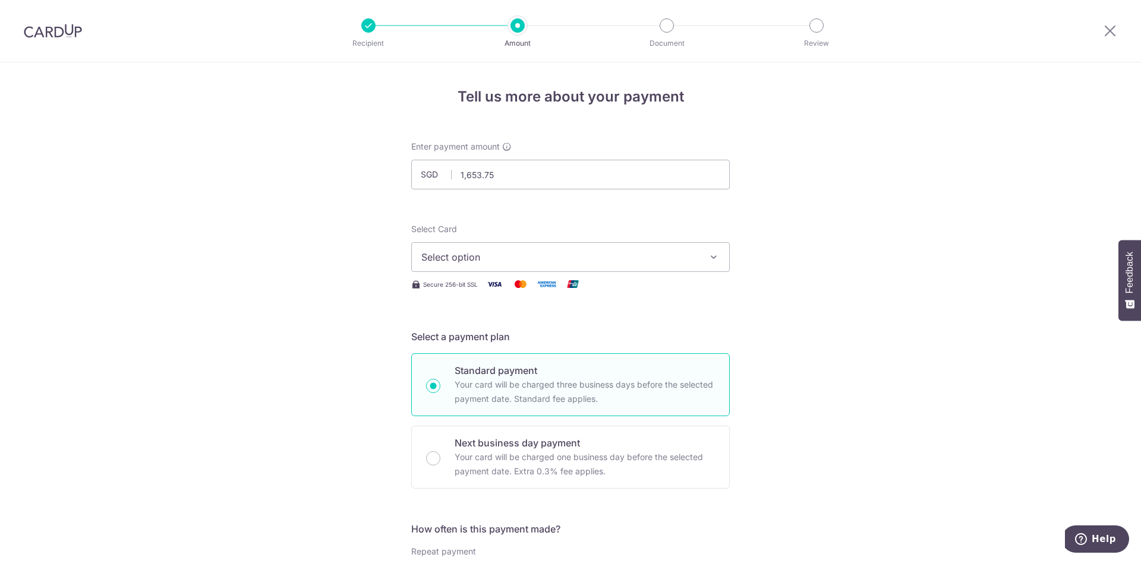
click at [486, 266] on button "Select option" at bounding box center [570, 257] width 318 height 30
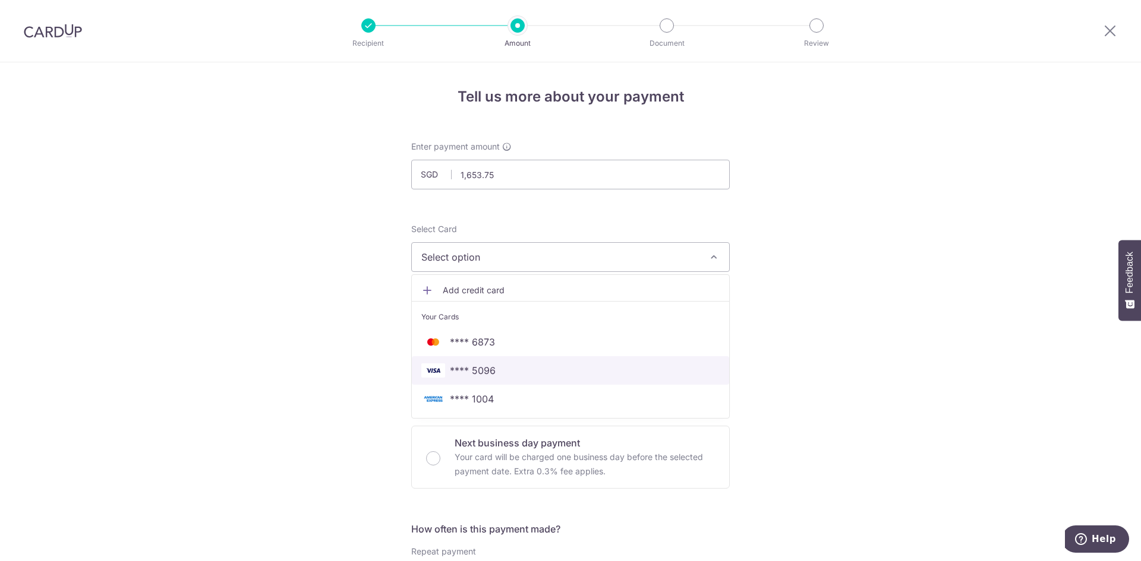
click at [481, 368] on span "**** 5096" at bounding box center [473, 371] width 46 height 14
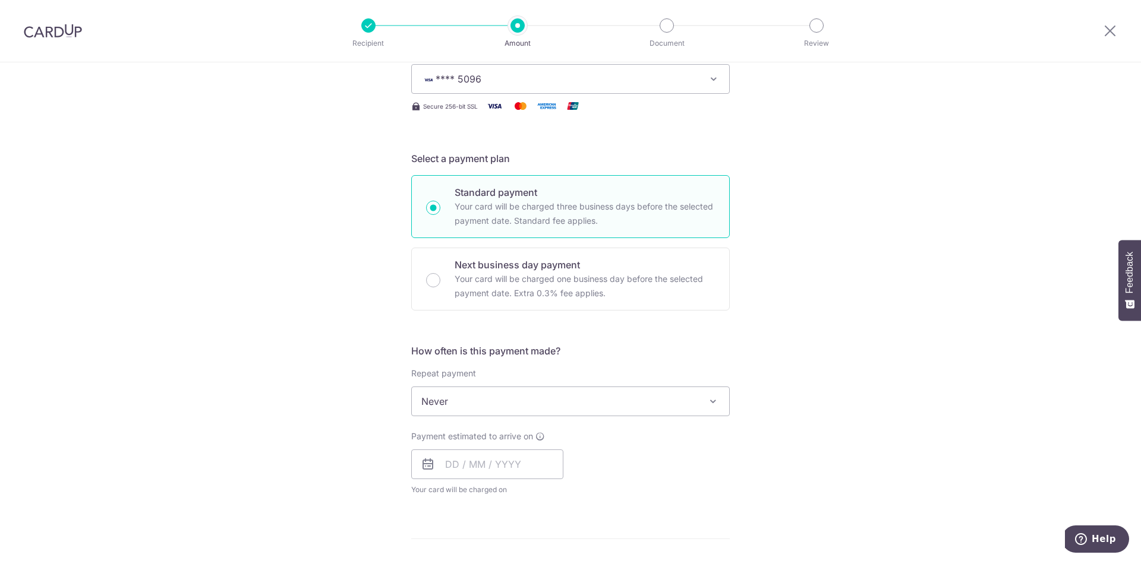
scroll to position [297, 0]
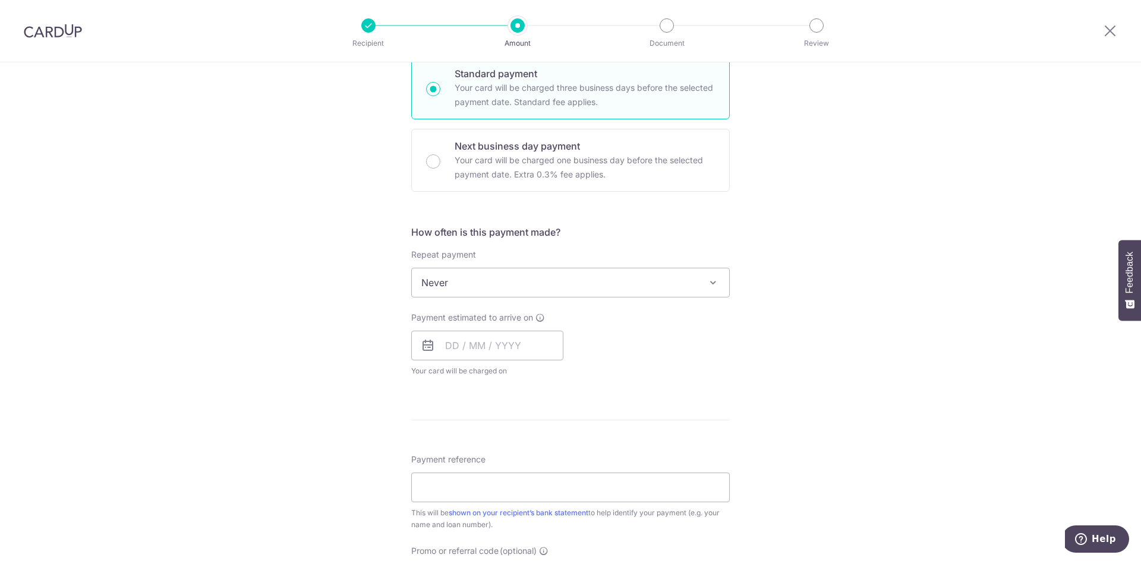
click at [501, 285] on span "Never" at bounding box center [570, 283] width 317 height 29
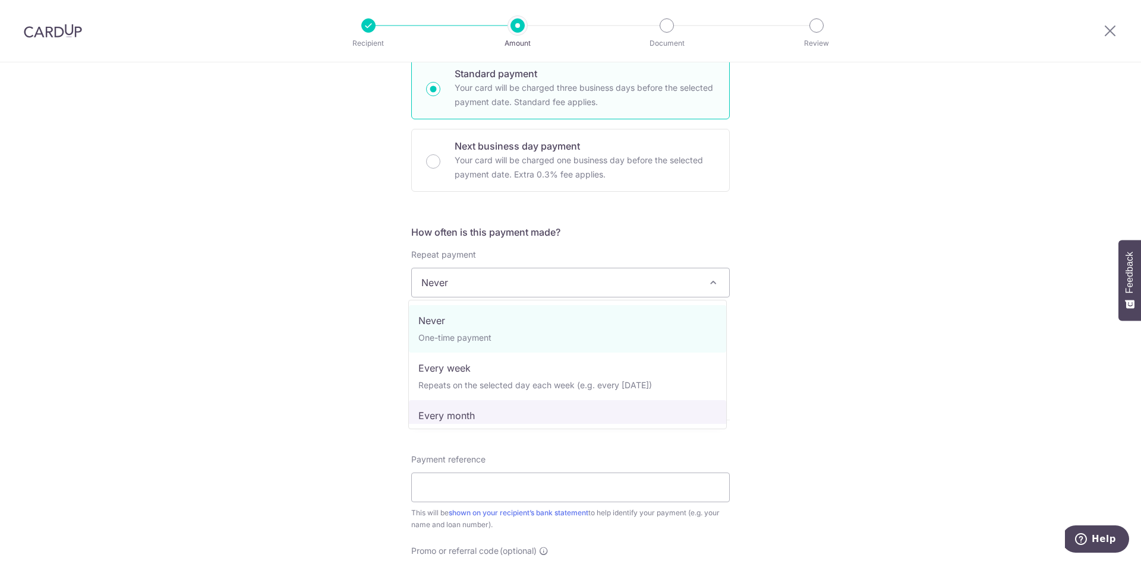
select select "3"
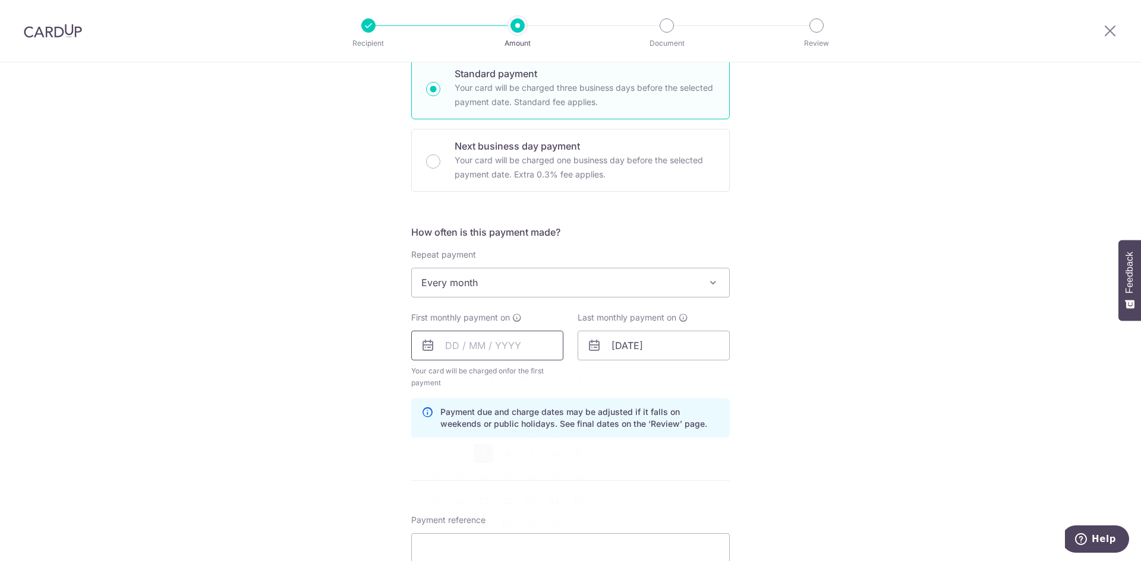
click at [482, 345] on input "text" at bounding box center [487, 346] width 152 height 30
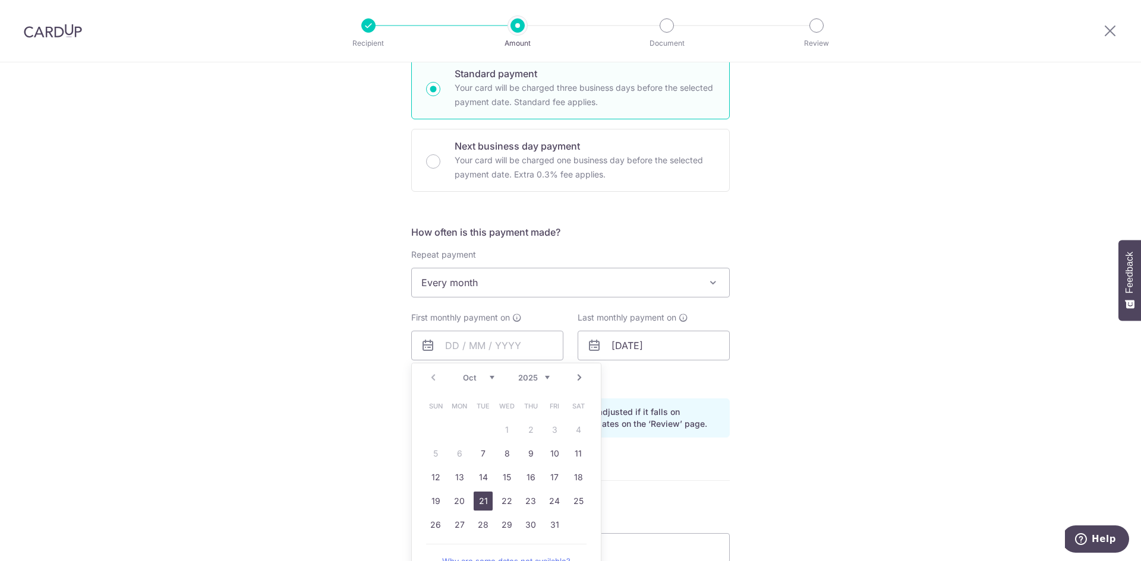
click at [480, 504] on link "21" at bounding box center [482, 501] width 19 height 19
type input "[DATE]"
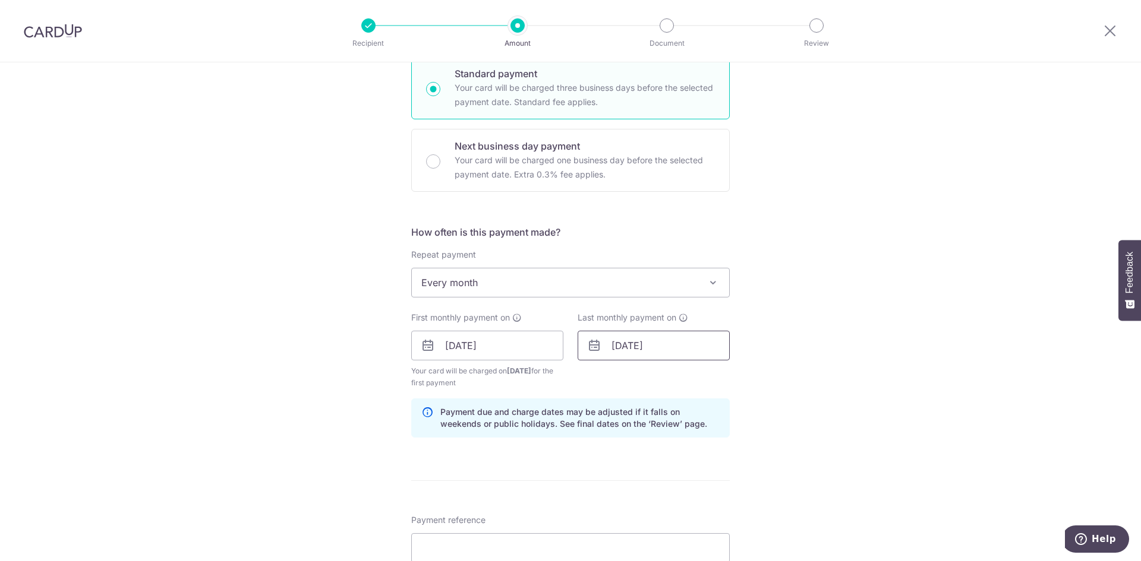
click at [621, 340] on input "30/01/2026" at bounding box center [653, 346] width 152 height 30
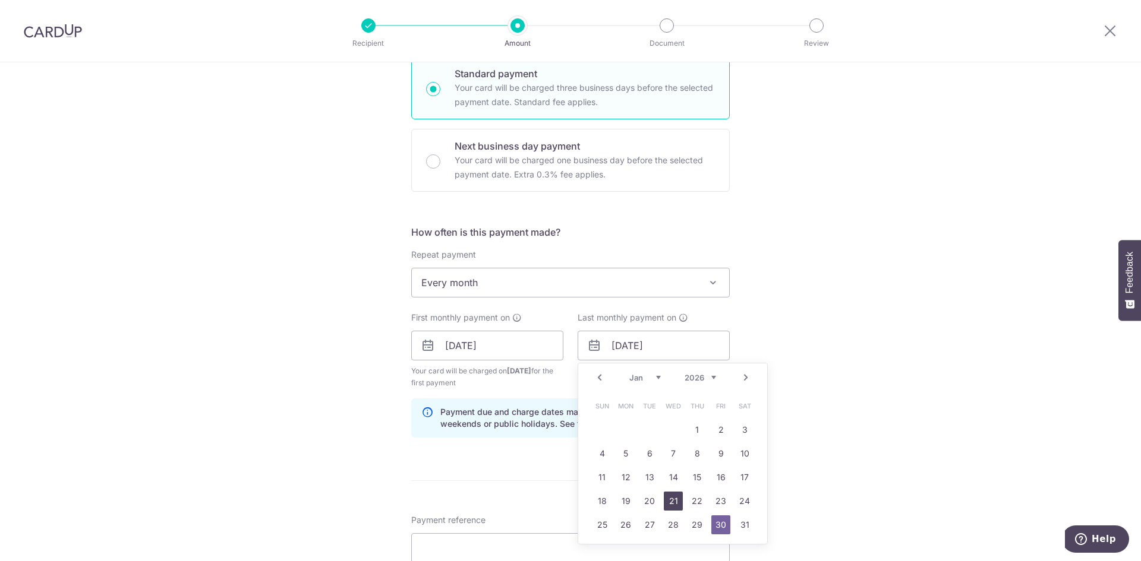
click at [669, 500] on link "21" at bounding box center [673, 501] width 19 height 19
type input "[DATE]"
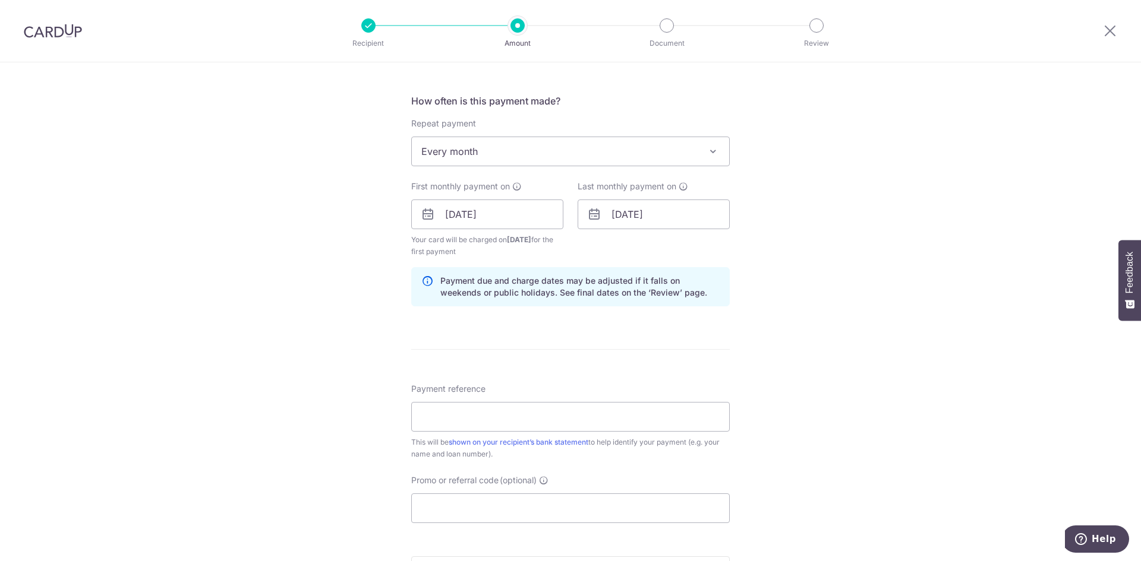
scroll to position [475, 0]
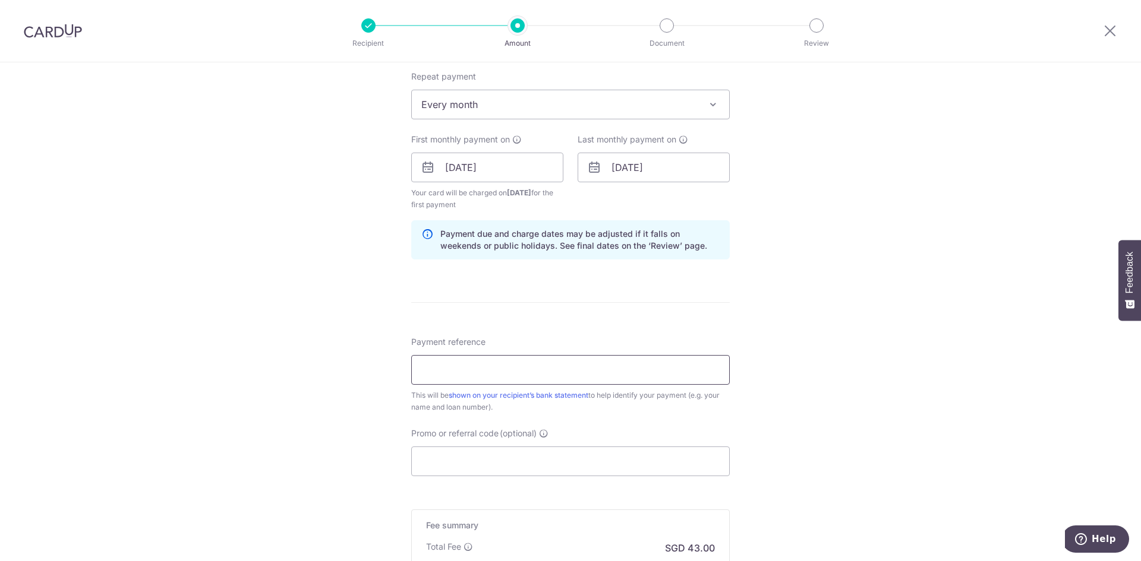
click at [468, 365] on input "Payment reference" at bounding box center [570, 370] width 318 height 30
click at [446, 366] on input "Payment reference" at bounding box center [570, 370] width 318 height 30
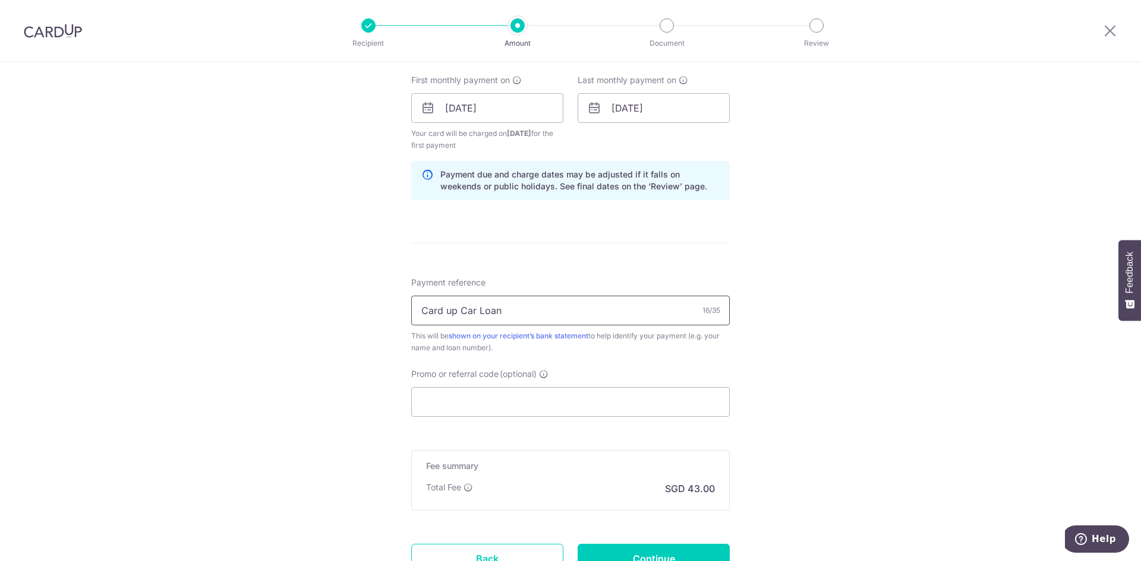
scroll to position [594, 0]
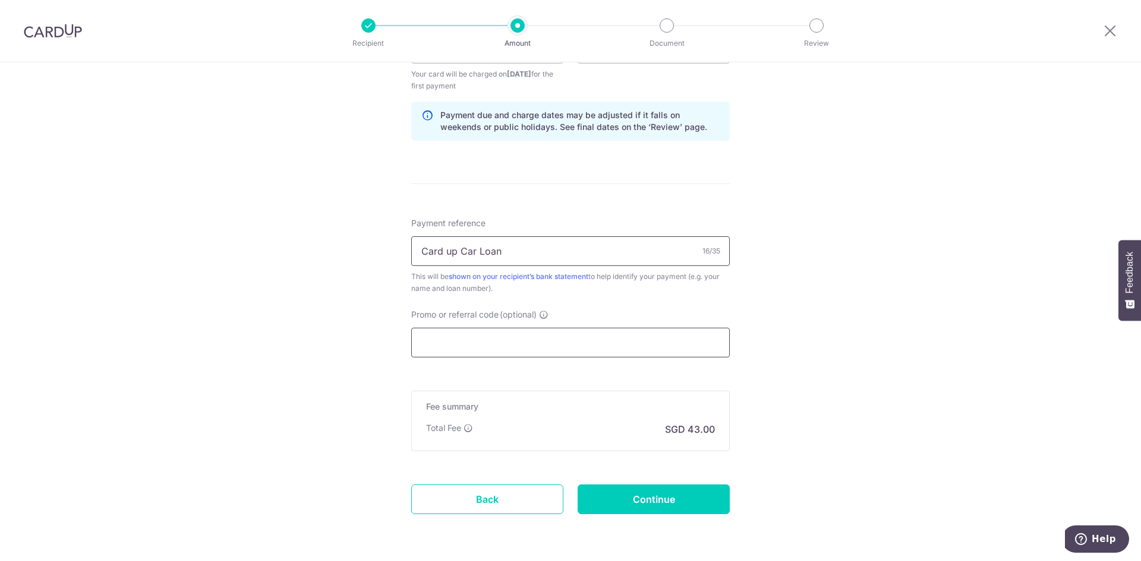
type input "Card up Car Loan"
click at [451, 343] on input "Promo or referral code (optional)" at bounding box center [570, 343] width 318 height 30
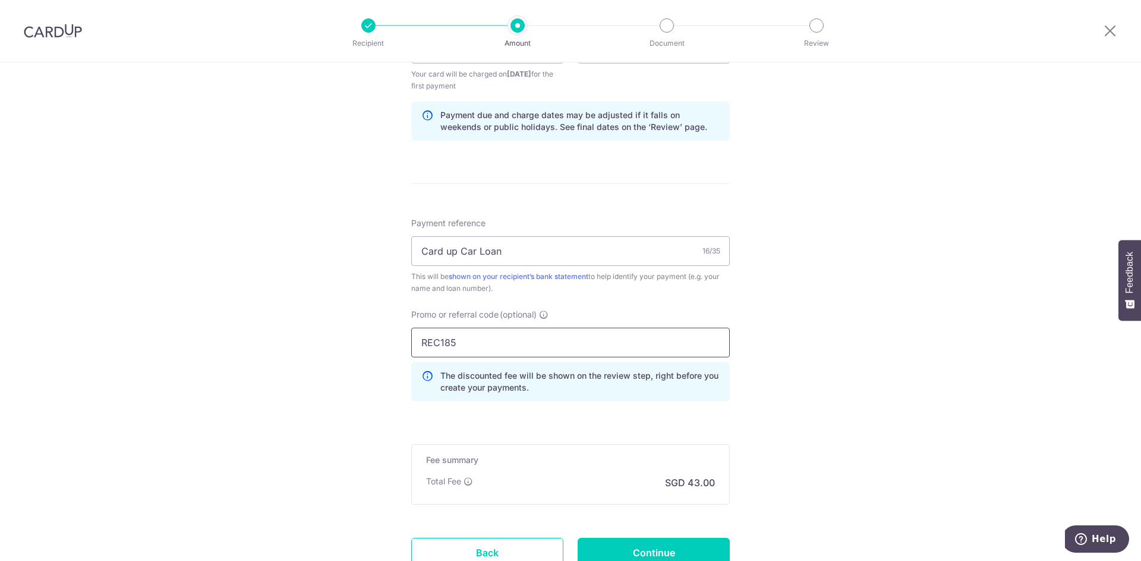
type input "REC185"
click at [766, 382] on div "Tell us more about your payment Enter payment amount SGD 1,653.75 1653.75 Recip…" at bounding box center [570, 62] width 1141 height 1189
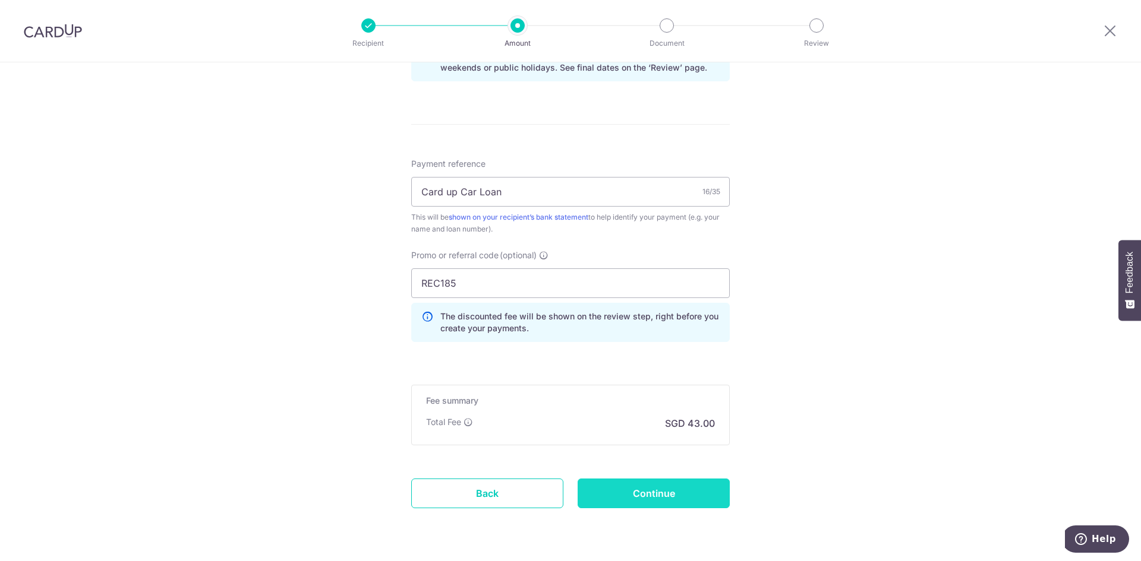
click at [629, 487] on input "Continue" at bounding box center [653, 494] width 152 height 30
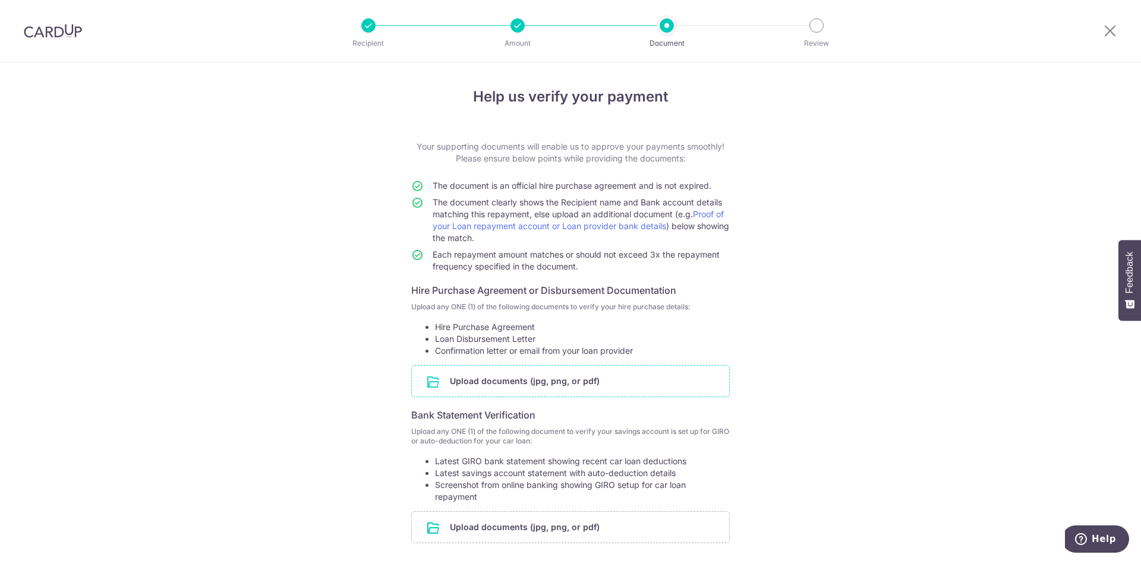
click at [512, 383] on input "file" at bounding box center [570, 381] width 317 height 31
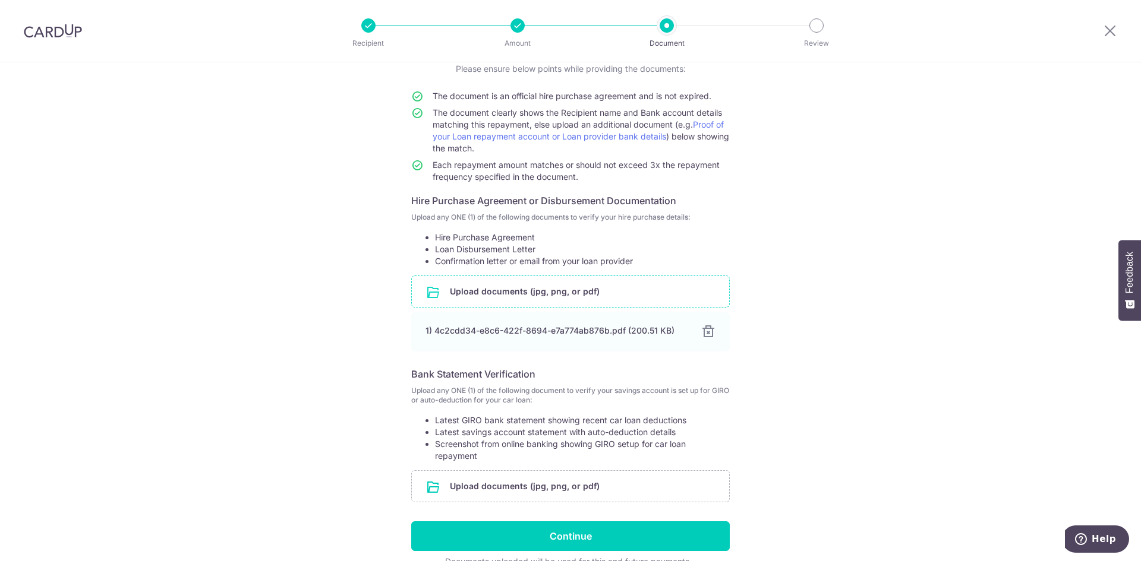
scroll to position [119, 0]
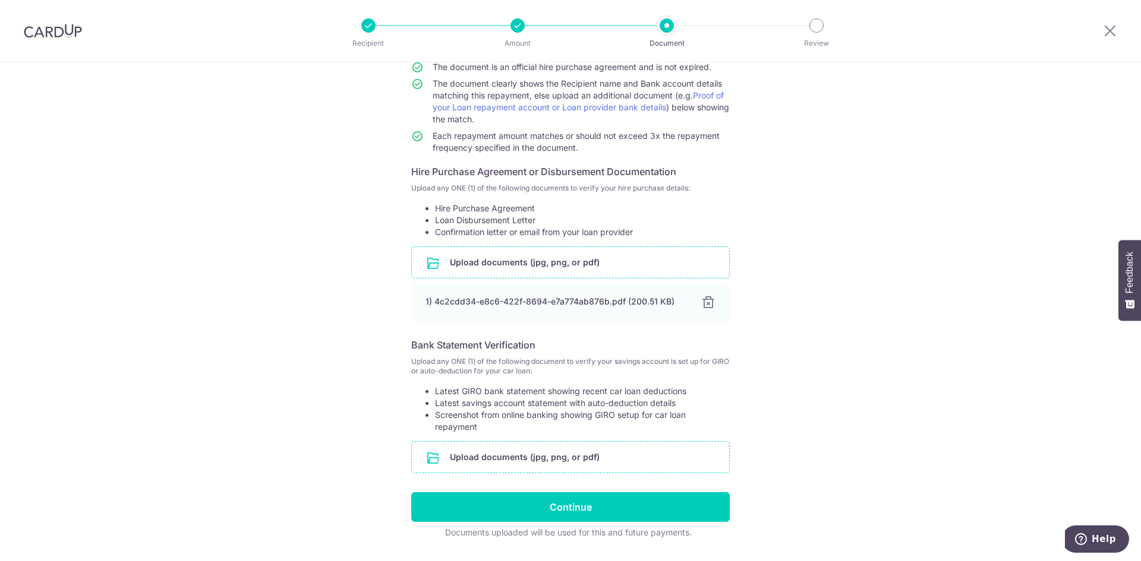
click at [518, 454] on input "file" at bounding box center [570, 457] width 317 height 31
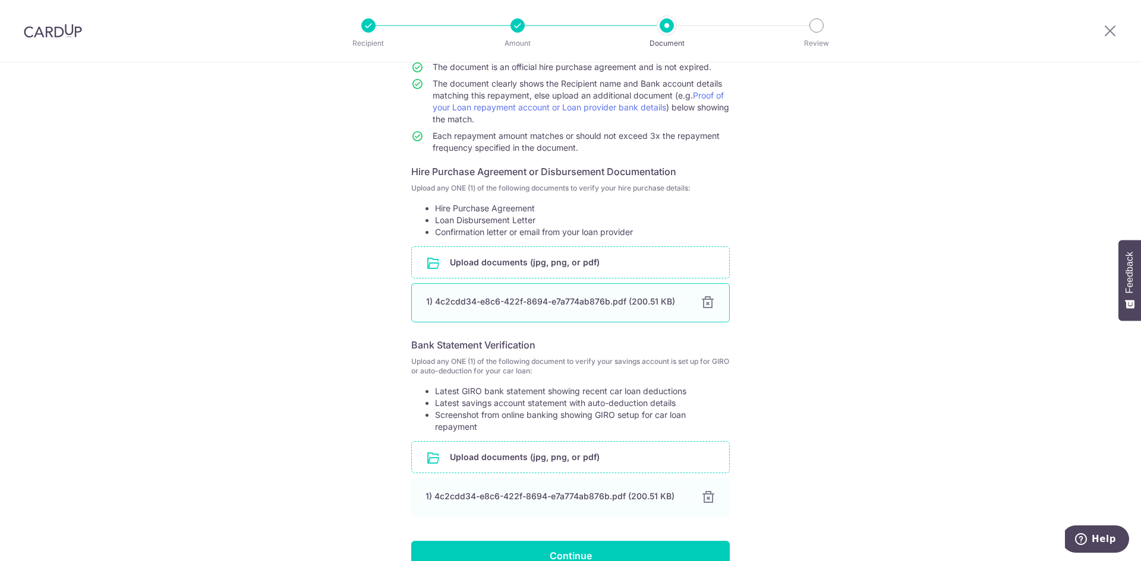
click at [706, 300] on div at bounding box center [707, 303] width 14 height 14
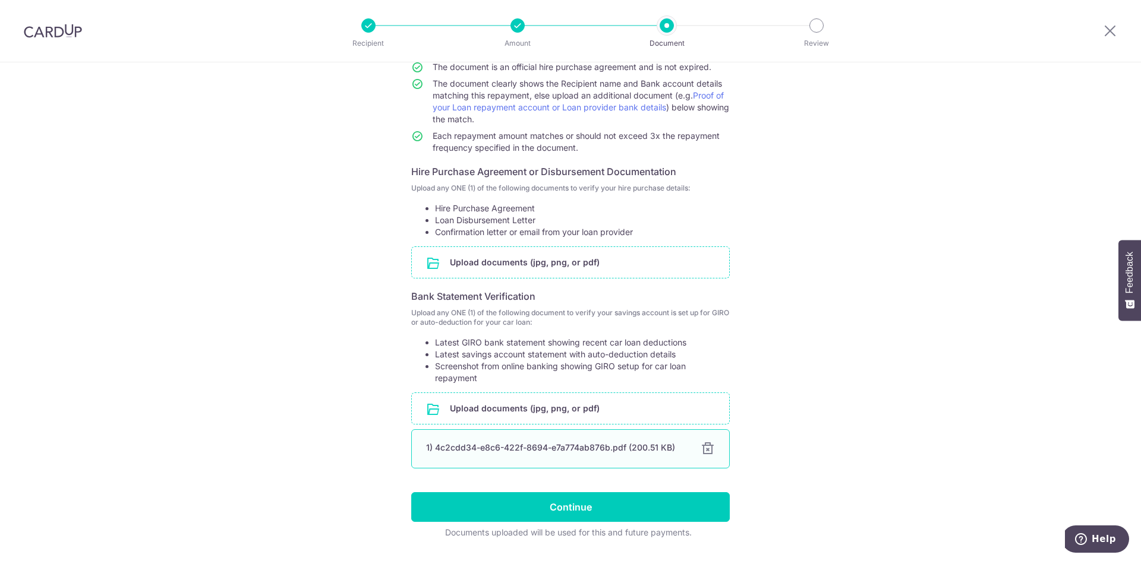
click at [482, 451] on div "1) 4c2cdd34-e8c6-422f-8694-e7a774ab876b.pdf (200.51 KB)" at bounding box center [556, 448] width 260 height 12
click at [472, 443] on div "1) 4c2cdd34-e8c6-422f-8694-e7a774ab876b.pdf (200.51 KB)" at bounding box center [556, 448] width 260 height 12
click at [462, 442] on div "1) 4c2cdd34-e8c6-422f-8694-e7a774ab876b.pdf (200.51 KB)" at bounding box center [556, 448] width 260 height 12
click at [714, 445] on div "1) 4c2cdd34-e8c6-422f-8694-e7a774ab876b.pdf (200.51 KB) 100%" at bounding box center [570, 449] width 318 height 39
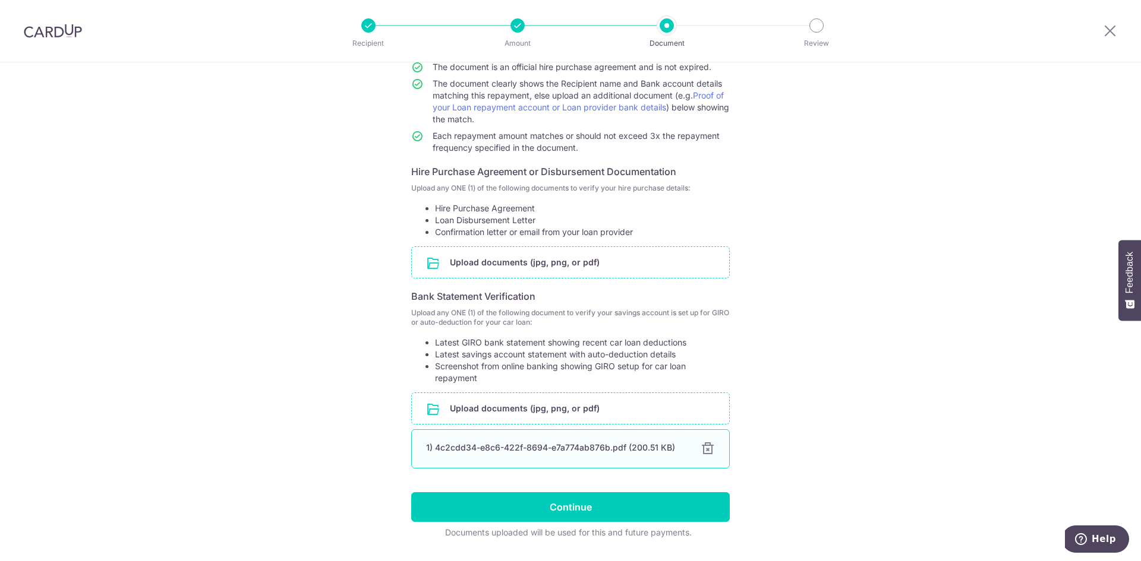
click at [710, 445] on div at bounding box center [707, 449] width 14 height 14
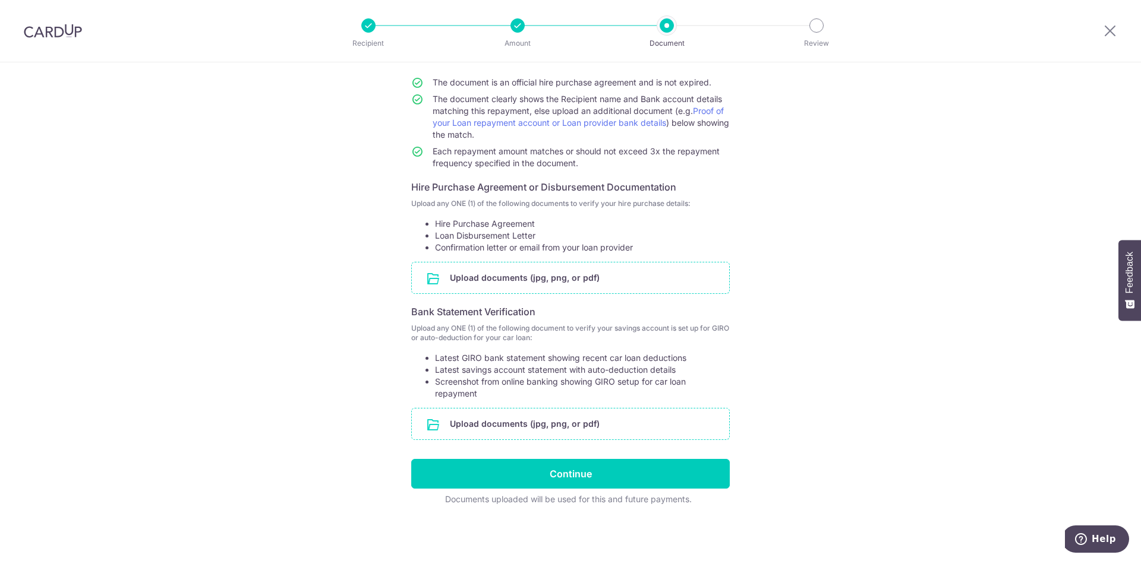
scroll to position [103, 0]
click at [576, 426] on input "file" at bounding box center [570, 424] width 317 height 31
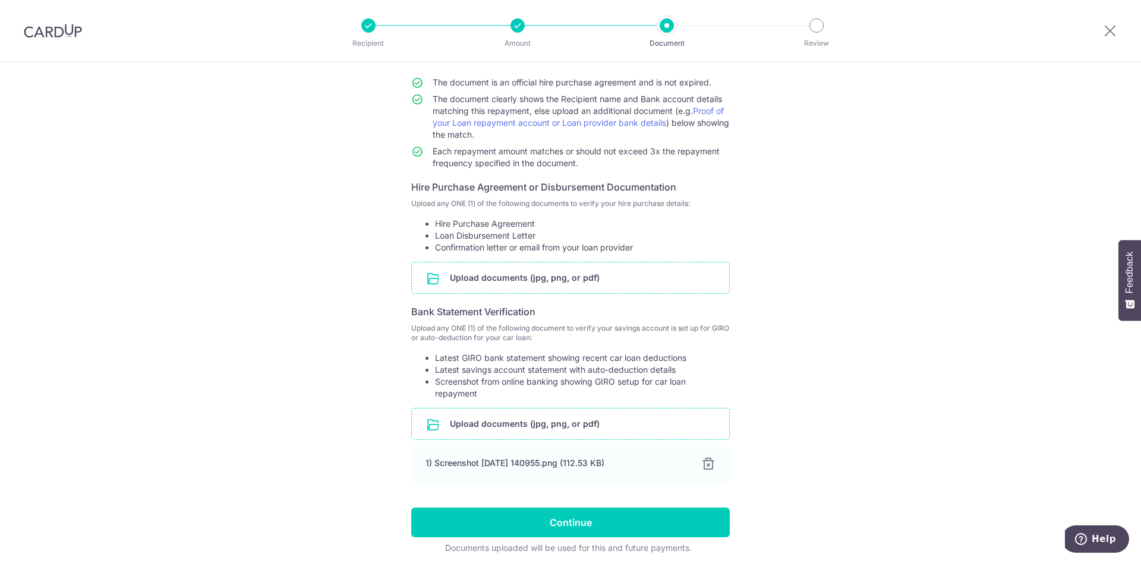
click at [525, 270] on input "file" at bounding box center [570, 278] width 317 height 31
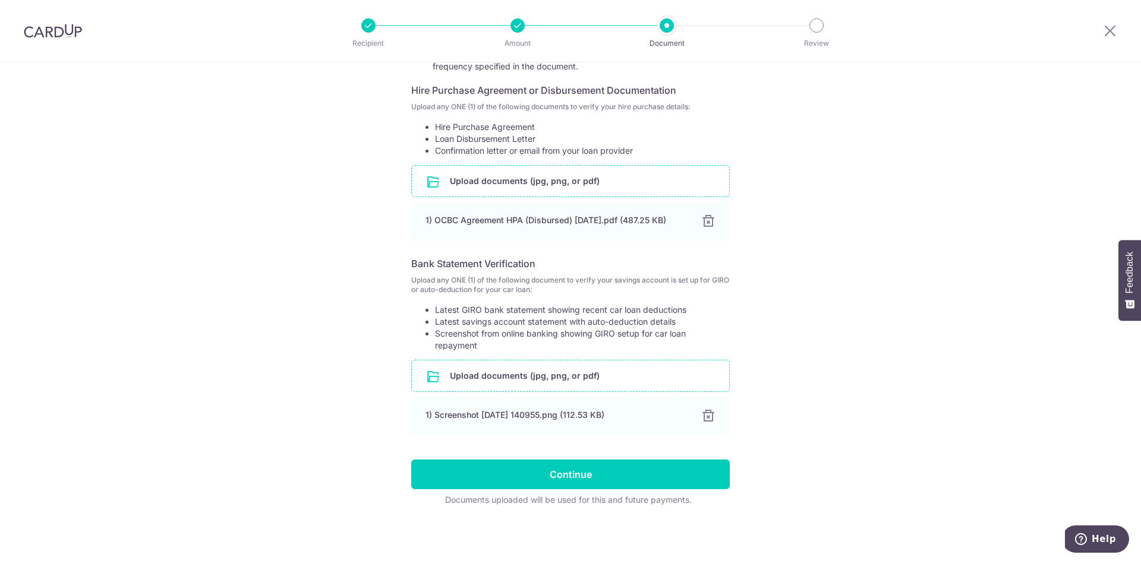
scroll to position [207, 0]
click at [618, 466] on input "Continue" at bounding box center [570, 474] width 318 height 30
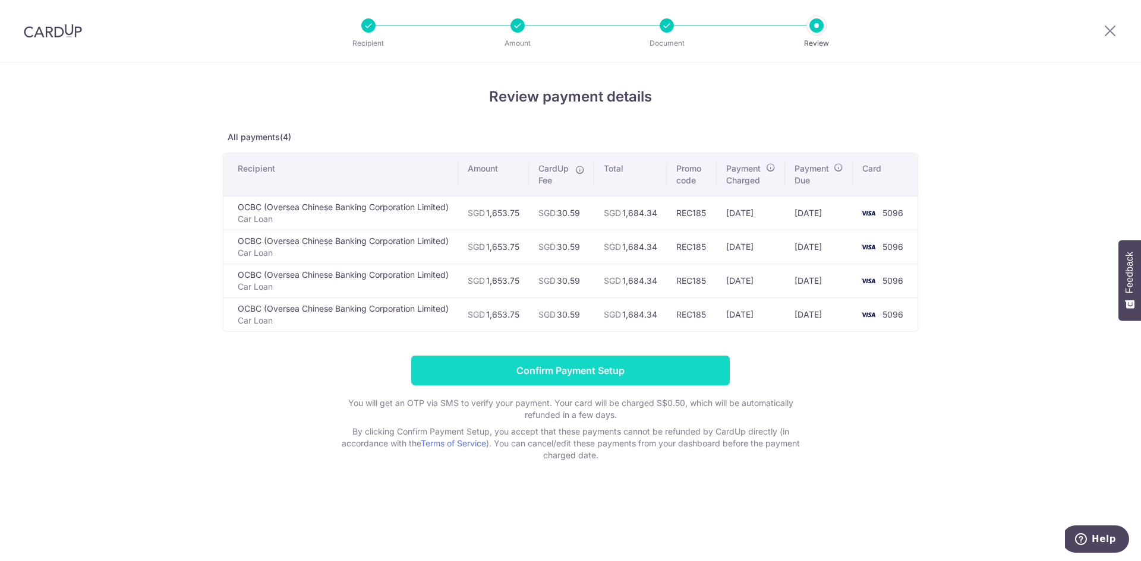
click at [576, 365] on input "Confirm Payment Setup" at bounding box center [570, 371] width 318 height 30
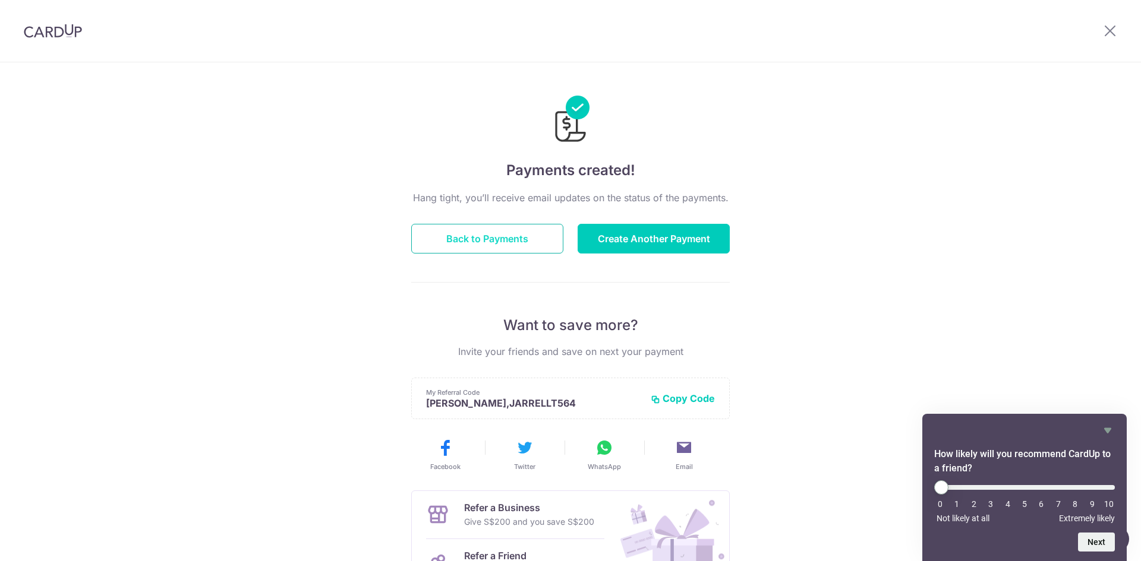
click at [473, 235] on button "Back to Payments" at bounding box center [487, 239] width 152 height 30
